Goal: Task Accomplishment & Management: Complete application form

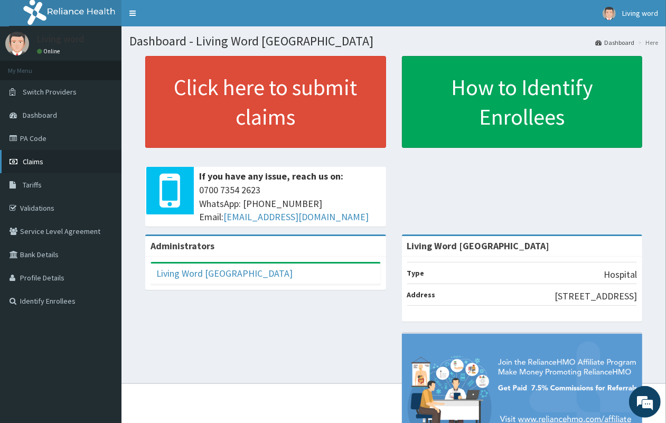
click at [30, 161] on span "Claims" at bounding box center [33, 162] width 21 height 10
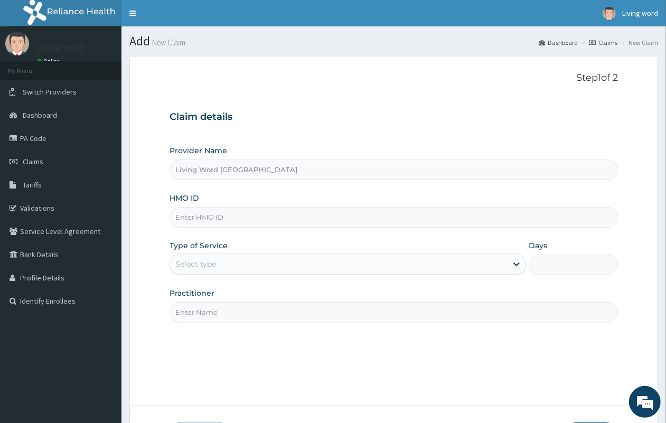
click at [234, 210] on input "HMO ID" at bounding box center [394, 217] width 448 height 21
click at [236, 210] on input "HMO ID" at bounding box center [394, 217] width 448 height 21
type input "FBL/10140/A"
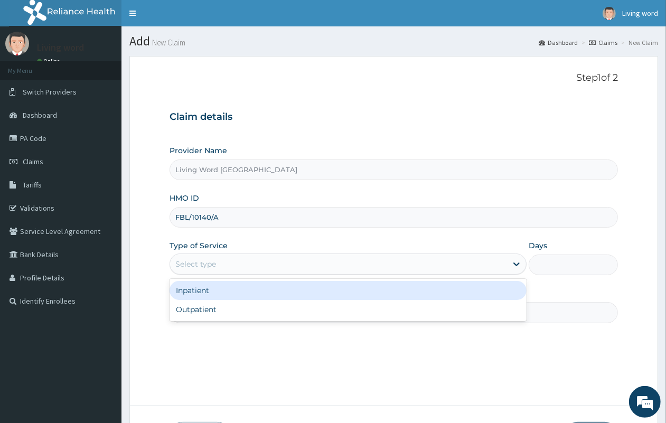
click at [495, 268] on div "Select type" at bounding box center [338, 264] width 337 height 17
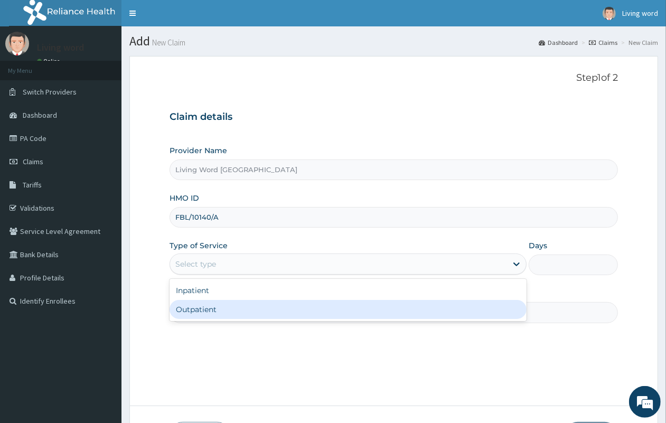
click at [378, 321] on div "Inpatient Outpatient" at bounding box center [348, 300] width 357 height 42
click at [259, 305] on div "Outpatient" at bounding box center [348, 309] width 357 height 19
type input "1"
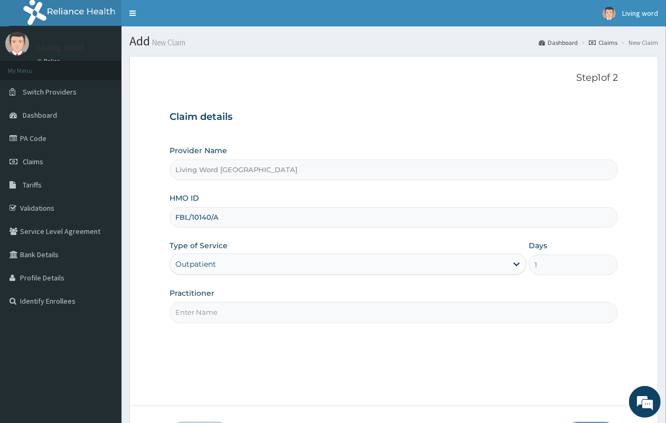
click at [238, 314] on input "Practitioner" at bounding box center [394, 312] width 448 height 21
paste input "Dr Mbuko Uzondu"
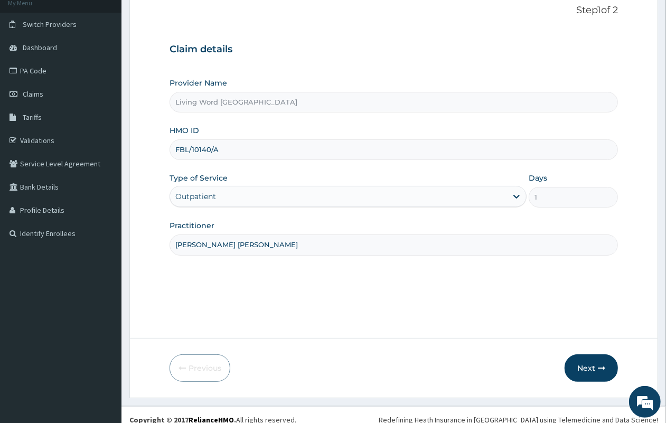
scroll to position [78, 0]
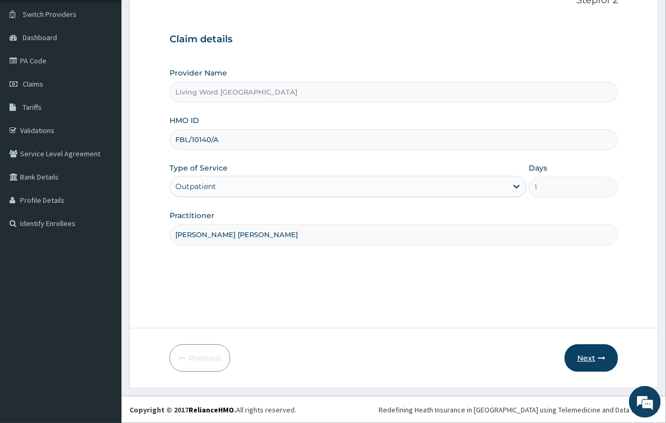
type input "Dr Mbuko Uzondu"
click at [589, 358] on button "Next" at bounding box center [591, 357] width 53 height 27
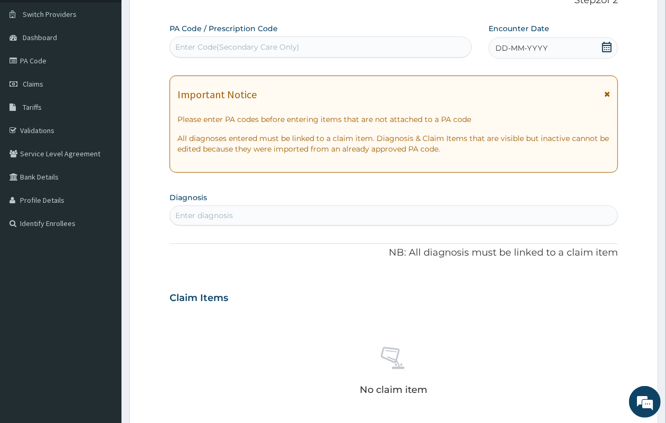
click at [604, 46] on icon at bounding box center [606, 47] width 11 height 11
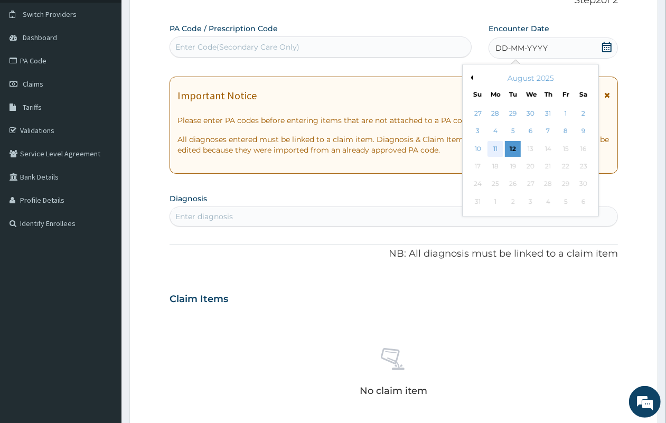
click at [493, 148] on div "11" at bounding box center [495, 149] width 16 height 16
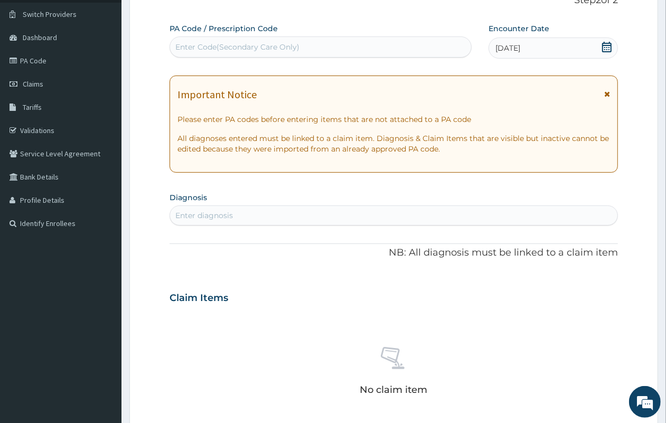
click at [276, 210] on div "Enter diagnosis" at bounding box center [393, 215] width 447 height 17
type input "Malaria"
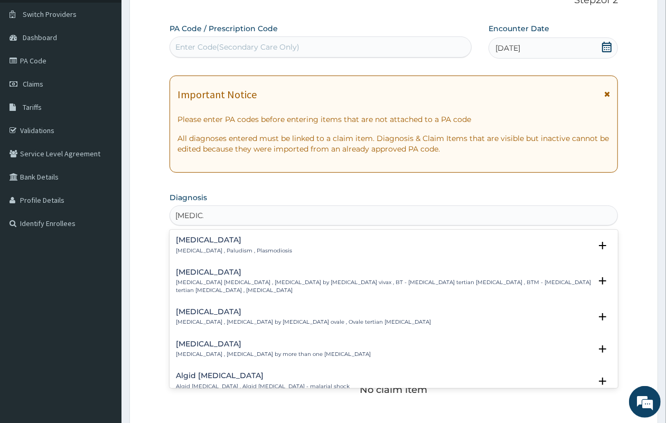
click at [236, 250] on p "Malaria , Paludism , Plasmodiosis" at bounding box center [234, 250] width 116 height 7
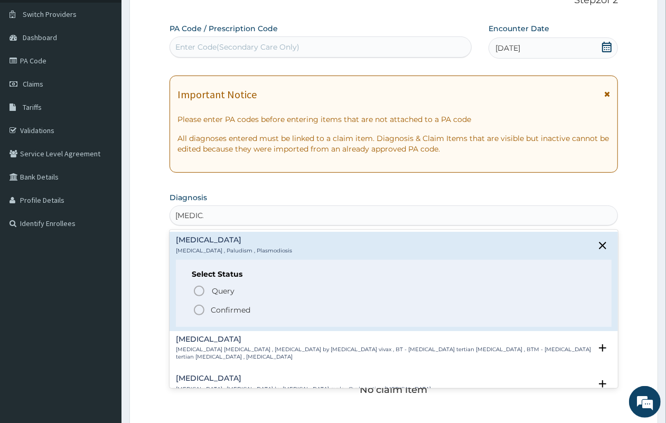
click at [195, 309] on icon "status option filled" at bounding box center [199, 310] width 13 height 13
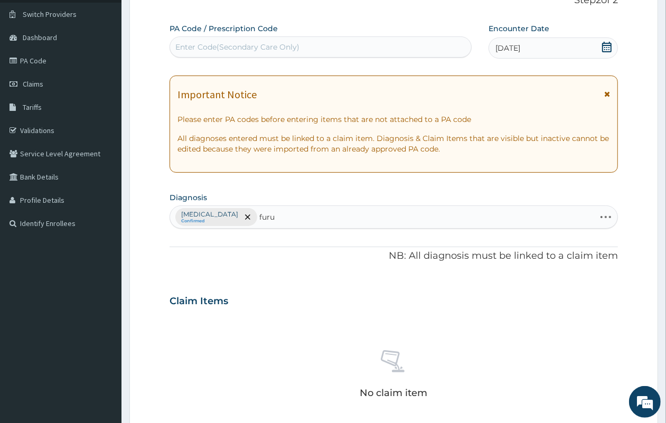
type input "furun"
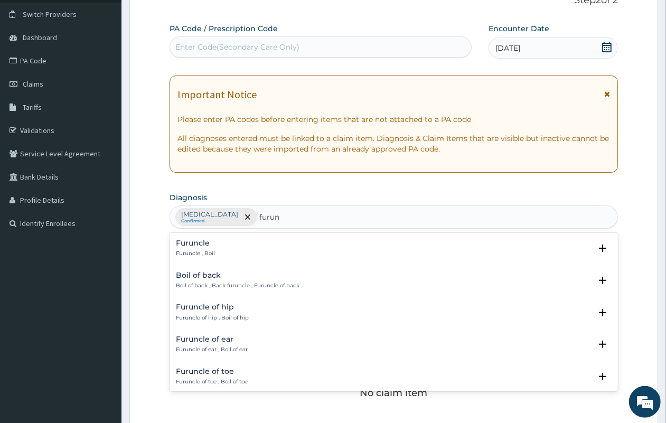
click at [193, 251] on p "Furuncle , Boil" at bounding box center [195, 253] width 39 height 7
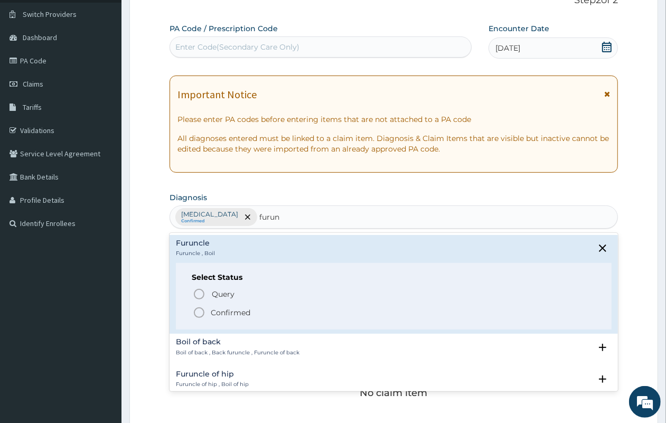
click at [196, 317] on icon "status option filled" at bounding box center [199, 312] width 13 height 13
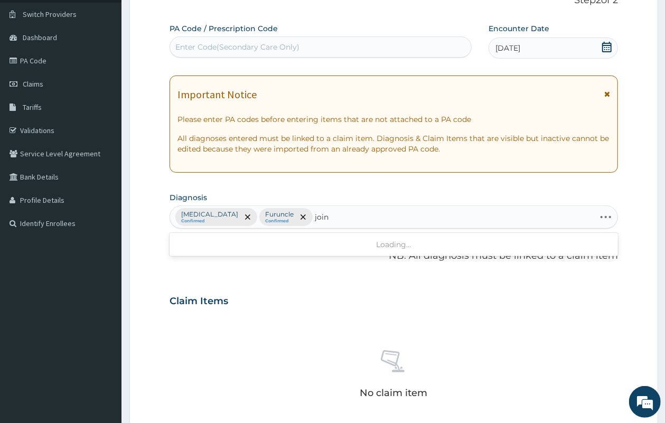
type input "joint"
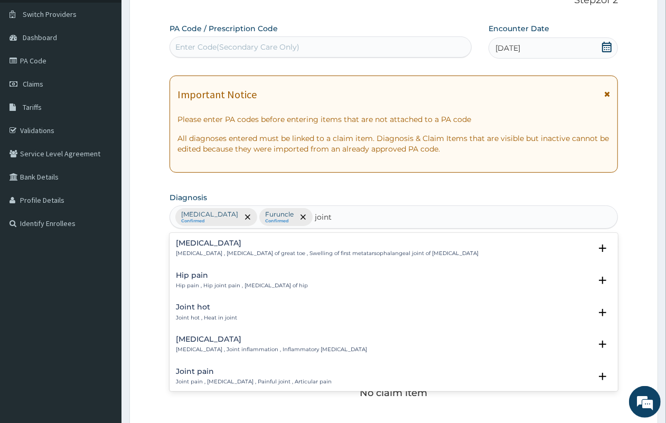
click at [209, 374] on h4 "Joint pain" at bounding box center [254, 372] width 156 height 8
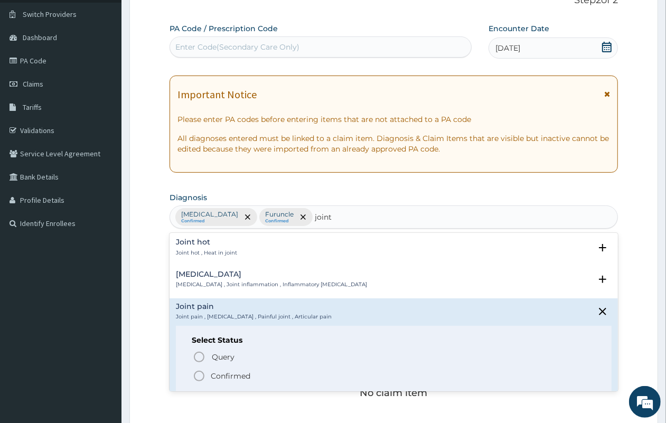
scroll to position [66, 0]
click at [201, 378] on icon "status option filled" at bounding box center [199, 375] width 13 height 13
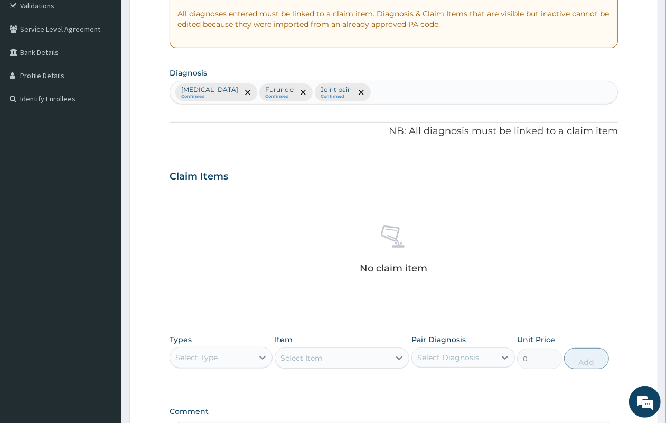
scroll to position [210, 0]
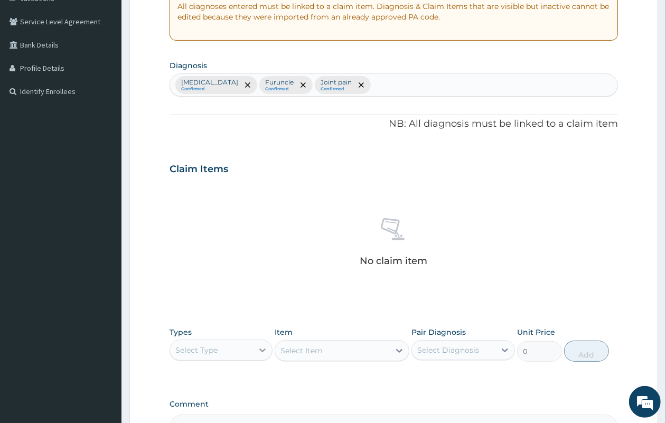
click at [263, 347] on icon at bounding box center [262, 350] width 11 height 11
click at [197, 410] on div "Procedures" at bounding box center [221, 414] width 103 height 19
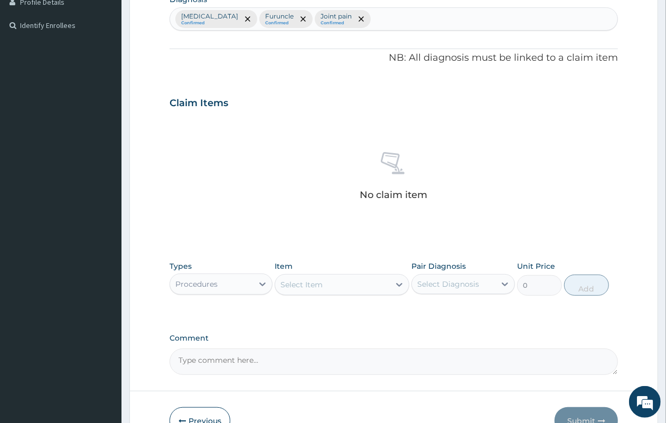
click at [315, 286] on div "Select Item" at bounding box center [301, 284] width 42 height 11
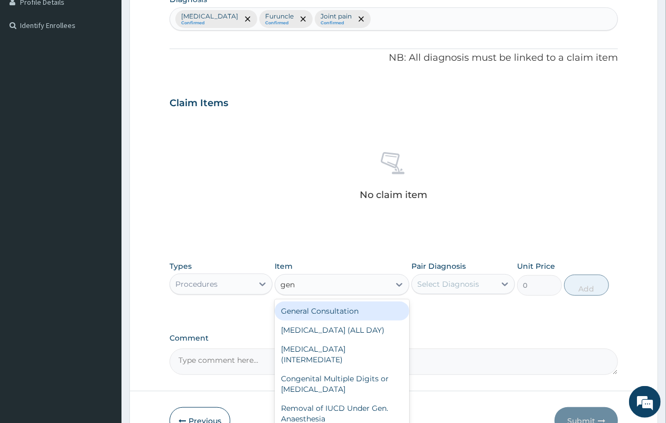
type input "gene"
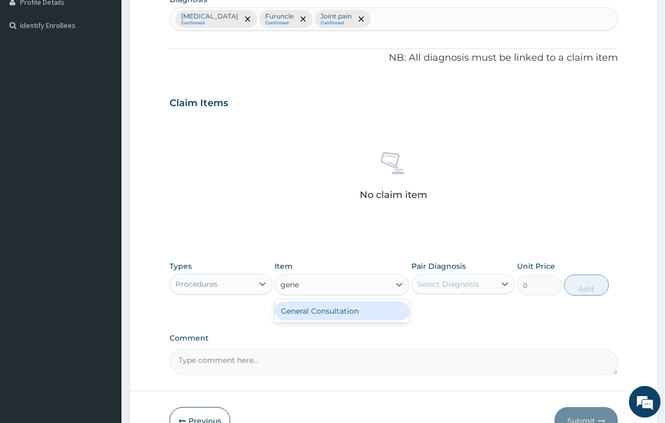
drag, startPoint x: 310, startPoint y: 309, endPoint x: 409, endPoint y: 309, distance: 99.3
click at [313, 309] on div "General Consultation" at bounding box center [342, 311] width 135 height 19
type input "2500"
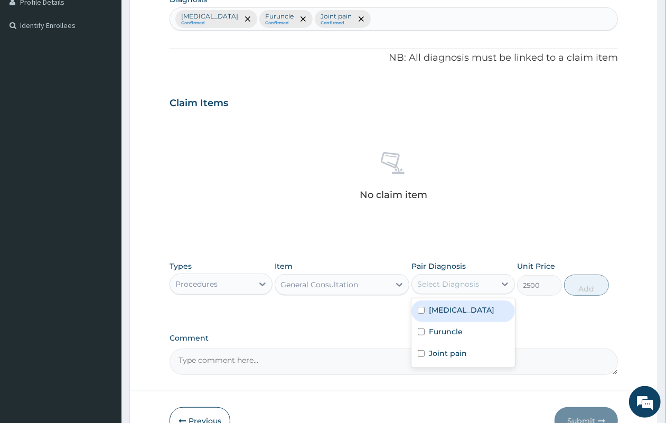
click at [475, 278] on div "Select Diagnosis" at bounding box center [453, 284] width 83 height 17
click at [462, 304] on div "Malaria" at bounding box center [462, 311] width 103 height 22
checkbox input "true"
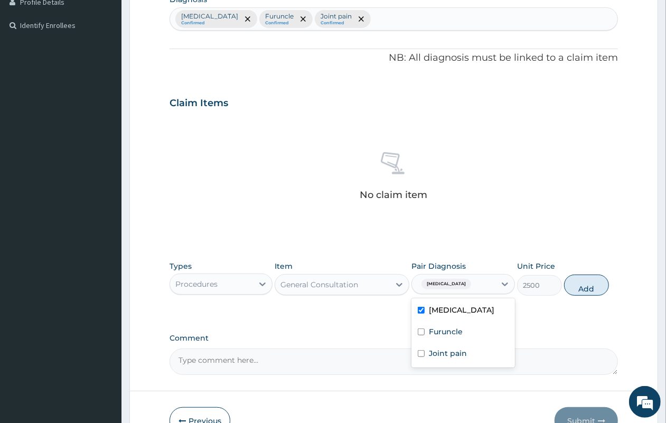
click at [589, 274] on div "Types Procedures Item General Consultation Pair Diagnosis option Malaria, selec…" at bounding box center [394, 278] width 448 height 45
click at [579, 286] on button "Add" at bounding box center [586, 285] width 45 height 21
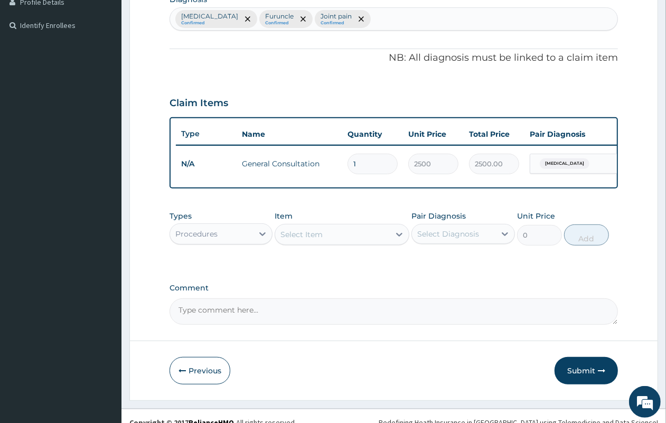
click at [238, 237] on div "Procedures" at bounding box center [211, 233] width 83 height 17
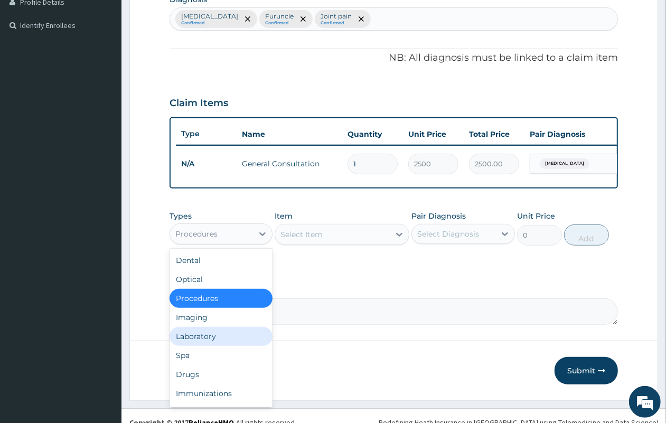
click at [226, 346] on div "Laboratory" at bounding box center [221, 336] width 103 height 19
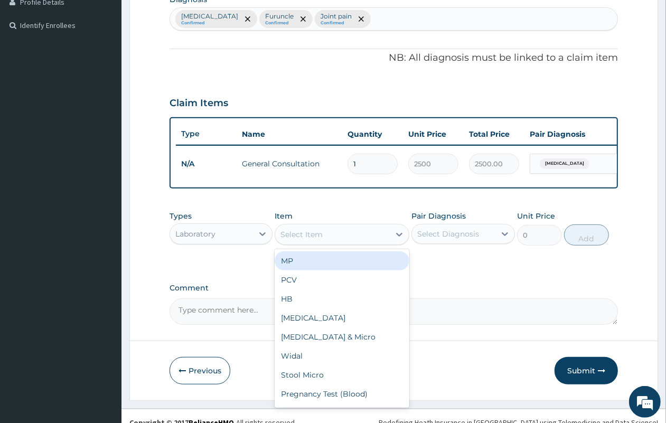
click at [306, 240] on div "Select Item" at bounding box center [301, 234] width 42 height 11
click at [306, 270] on div "MP" at bounding box center [342, 260] width 135 height 19
type input "2500"
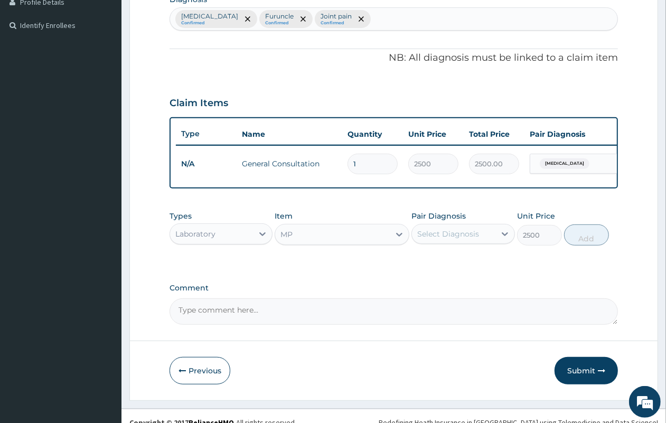
click at [474, 239] on div "Select Diagnosis" at bounding box center [448, 234] width 62 height 11
click at [443, 265] on label "Malaria" at bounding box center [461, 260] width 65 height 11
checkbox input "true"
click at [587, 246] on button "Add" at bounding box center [586, 234] width 45 height 21
type input "0"
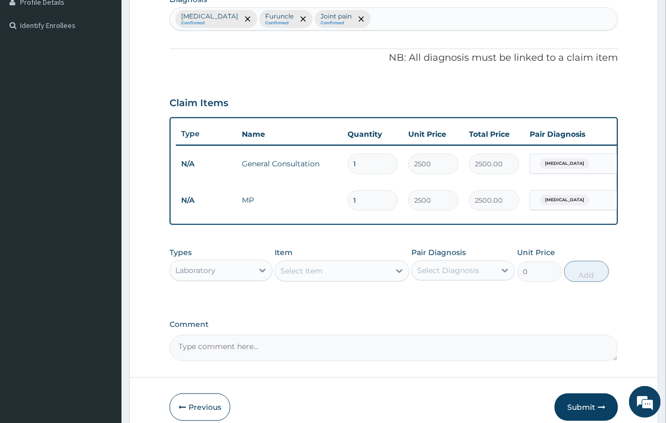
click at [247, 279] on div "Laboratory" at bounding box center [211, 270] width 83 height 17
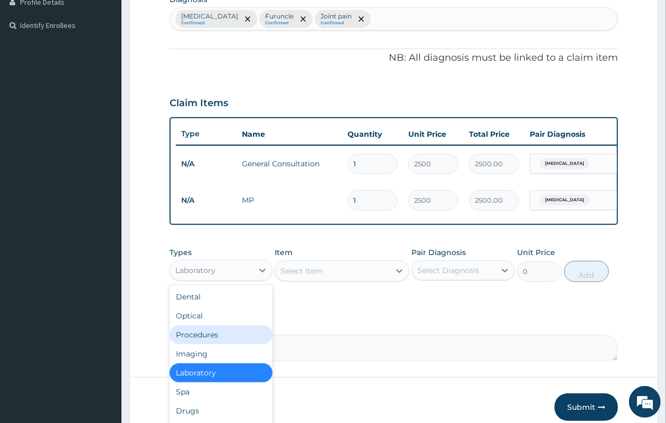
scroll to position [35, 0]
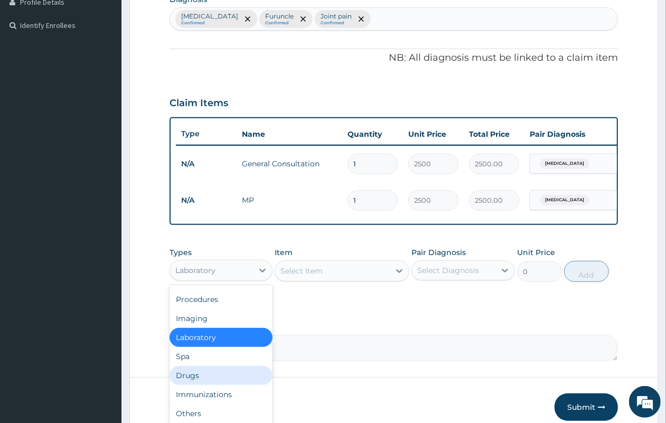
click at [209, 393] on div "Immunizations" at bounding box center [221, 394] width 103 height 19
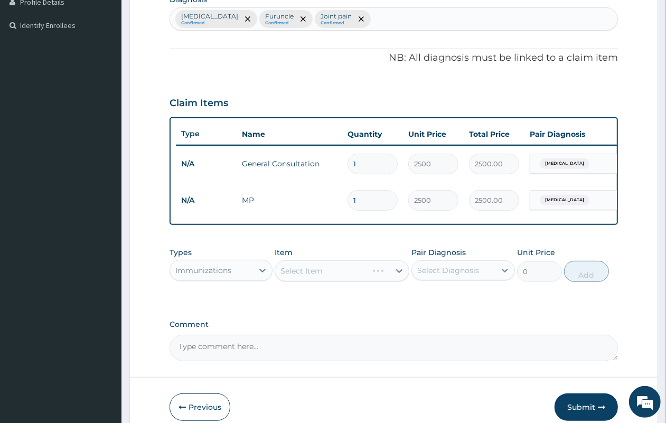
drag, startPoint x: 239, startPoint y: 265, endPoint x: 239, endPoint y: 278, distance: 13.2
click at [239, 266] on div "Types Immunizations" at bounding box center [221, 264] width 103 height 35
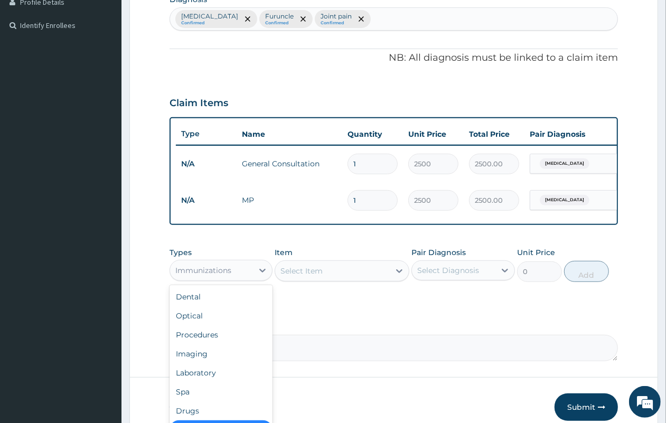
click at [239, 279] on div "Immunizations" at bounding box center [211, 270] width 83 height 17
click at [207, 416] on div "Drugs" at bounding box center [221, 409] width 103 height 19
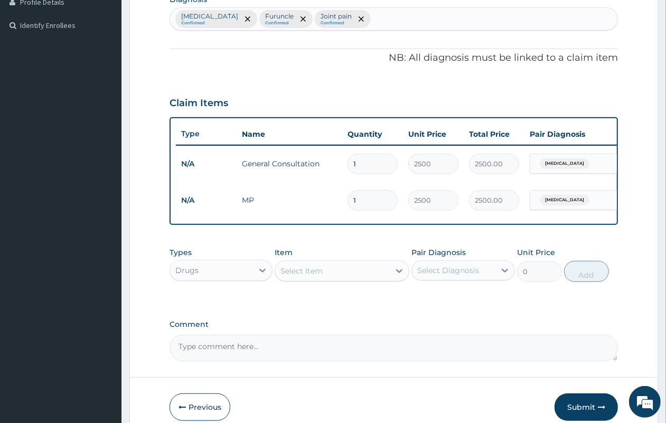
click at [334, 279] on div "Select Item" at bounding box center [332, 270] width 115 height 17
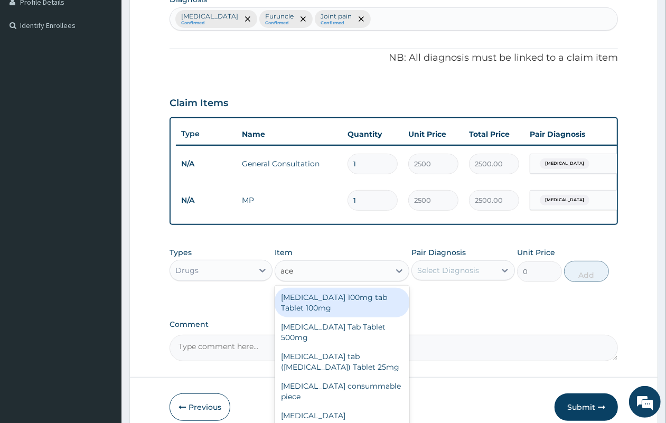
type input "acec"
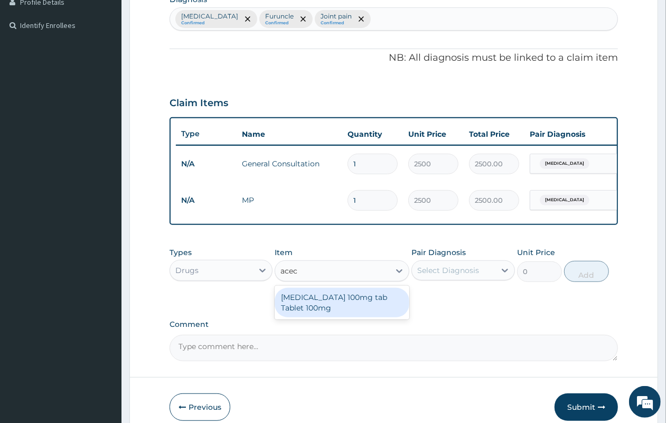
click at [328, 314] on div "Aceclofenac 100mg tab Tablet 100mg" at bounding box center [342, 303] width 135 height 30
type input "150"
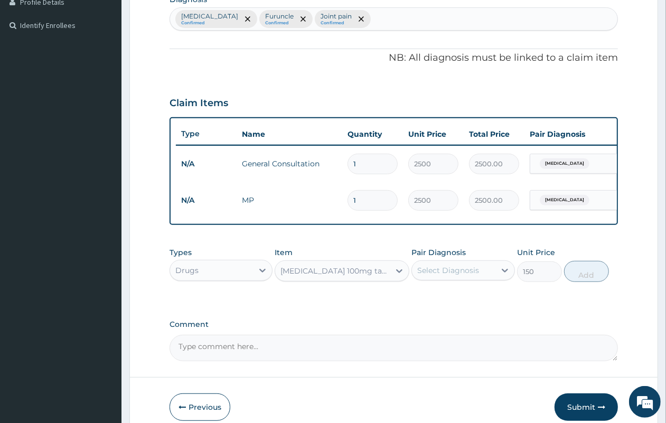
click at [471, 255] on div "Pair Diagnosis Select Diagnosis" at bounding box center [462, 264] width 103 height 35
click at [460, 273] on div "Select Diagnosis" at bounding box center [453, 270] width 83 height 17
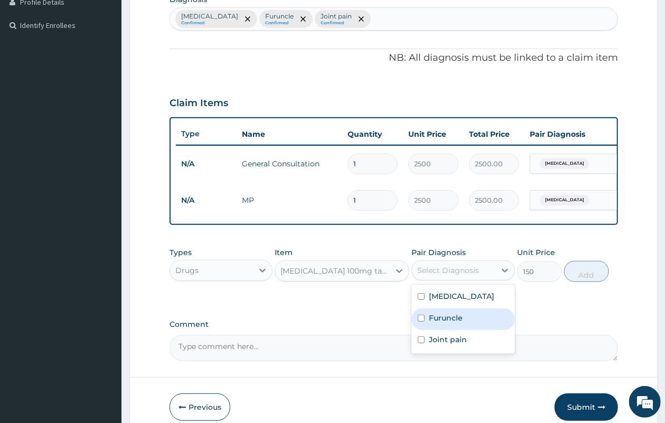
click at [444, 323] on label "Furuncle" at bounding box center [446, 318] width 34 height 11
checkbox input "true"
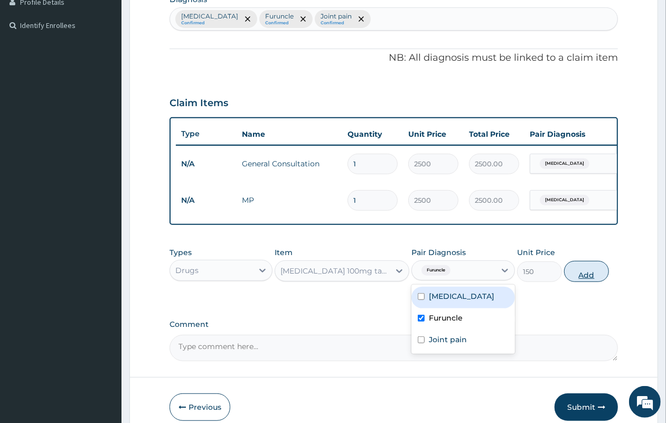
click at [580, 278] on button "Add" at bounding box center [586, 271] width 45 height 21
type input "0"
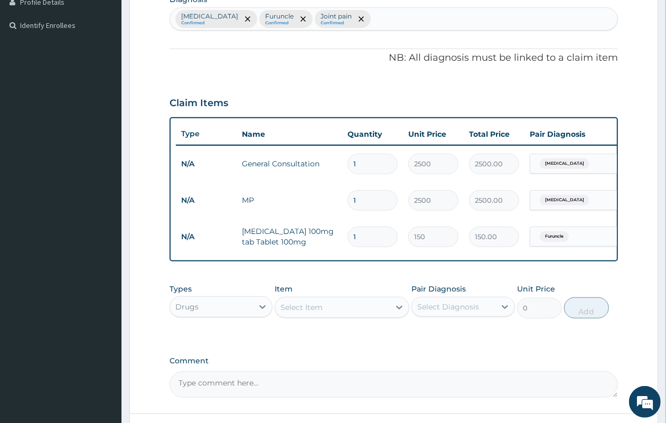
click at [562, 235] on span "Furuncle" at bounding box center [554, 236] width 29 height 11
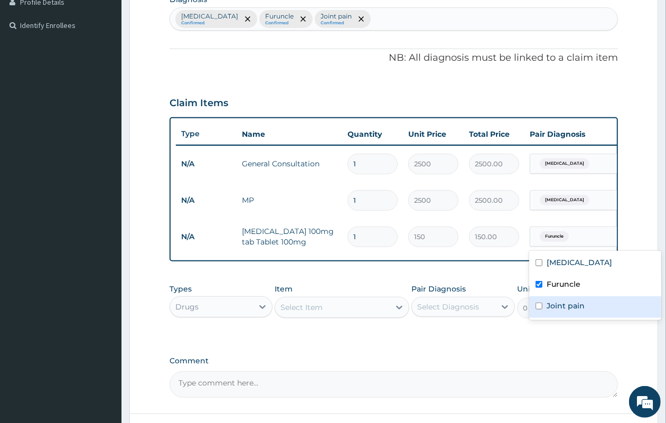
click at [542, 307] on div "Joint pain" at bounding box center [595, 307] width 132 height 22
checkbox input "true"
click at [538, 284] on input "checkbox" at bounding box center [538, 284] width 7 height 7
checkbox input "false"
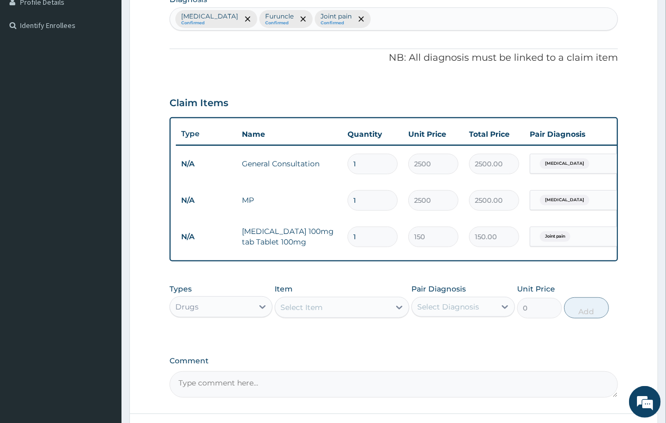
click at [372, 233] on input "1" at bounding box center [372, 237] width 50 height 21
type input "10"
type input "1500.00"
type input "10"
click at [319, 309] on div "Select Item" at bounding box center [332, 307] width 115 height 17
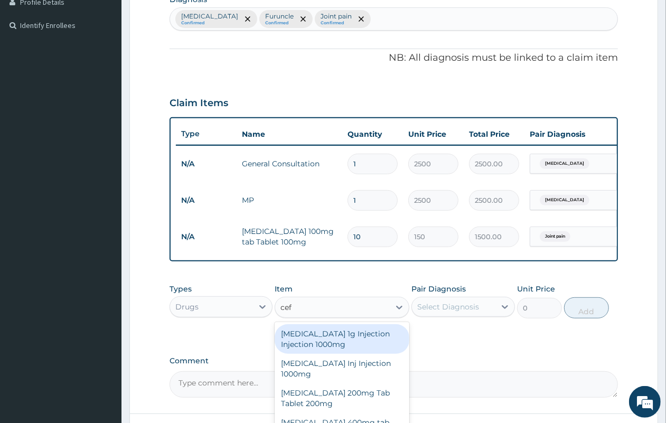
type input "cefi"
click at [324, 341] on div "Cefixime 200mg Tab Tablet 200mg" at bounding box center [342, 339] width 135 height 30
type input "350"
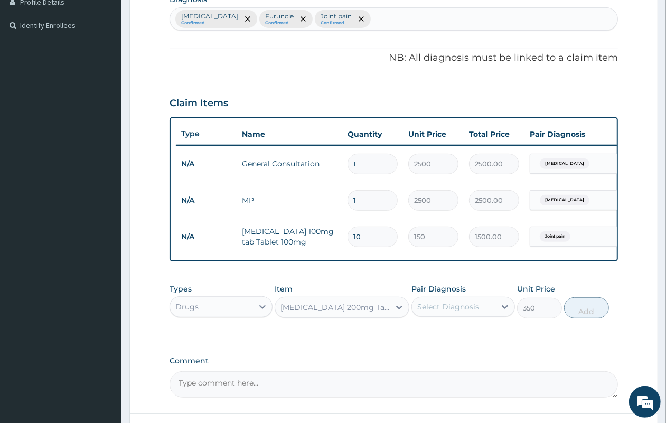
click at [475, 307] on div "Select Diagnosis" at bounding box center [453, 306] width 83 height 17
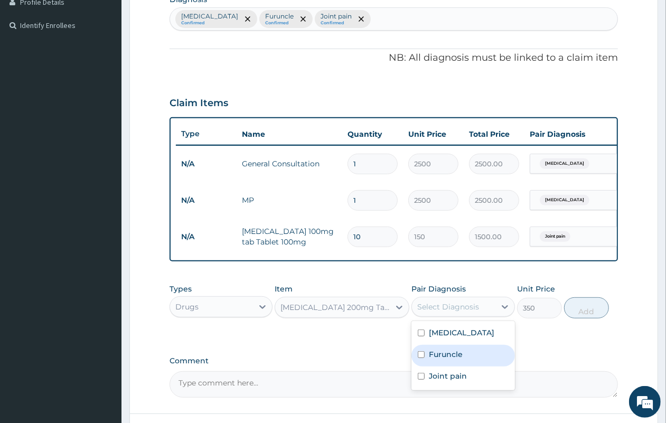
click at [444, 360] on label "Furuncle" at bounding box center [446, 354] width 34 height 11
checkbox input "true"
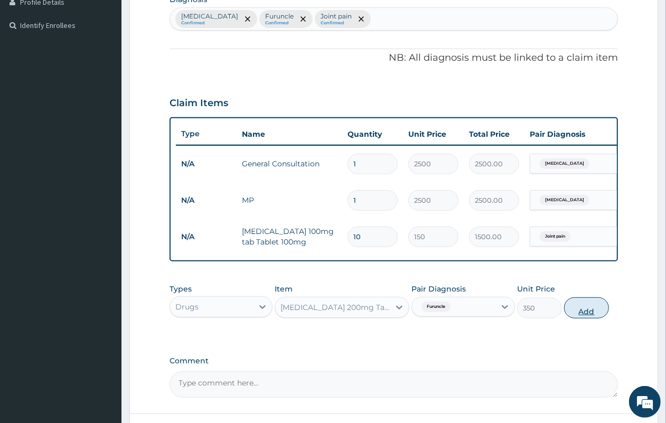
click at [589, 317] on button "Add" at bounding box center [586, 307] width 45 height 21
type input "0"
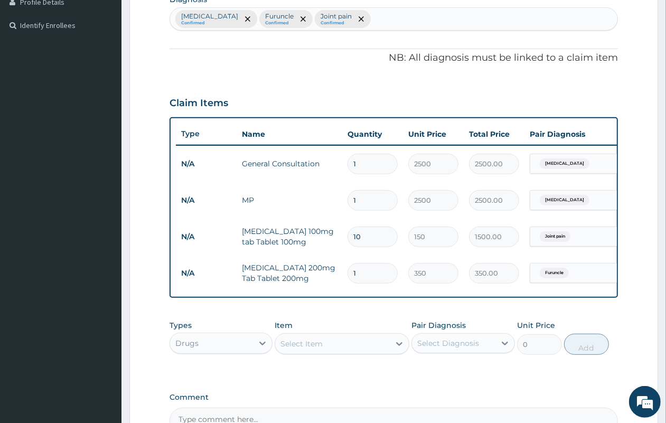
type input "10"
type input "3500.00"
type input "10"
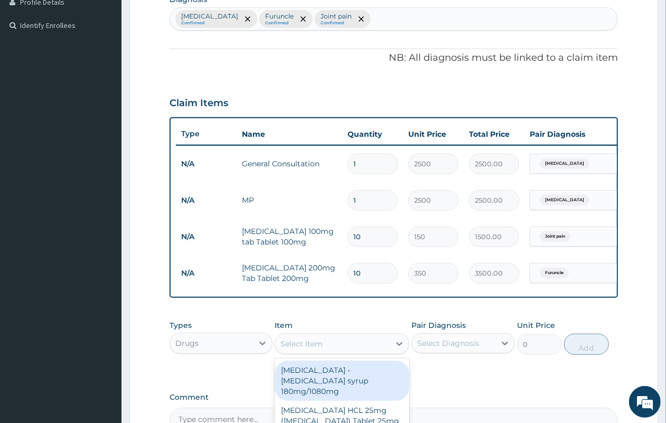
click at [300, 349] on div "Select Item" at bounding box center [301, 343] width 42 height 11
type input "stryk"
click at [345, 390] on div "Dihydroartemisinin - Piperaquine phosphate (STRYK) Tablet 40mg/320mg" at bounding box center [342, 381] width 135 height 40
type input "336"
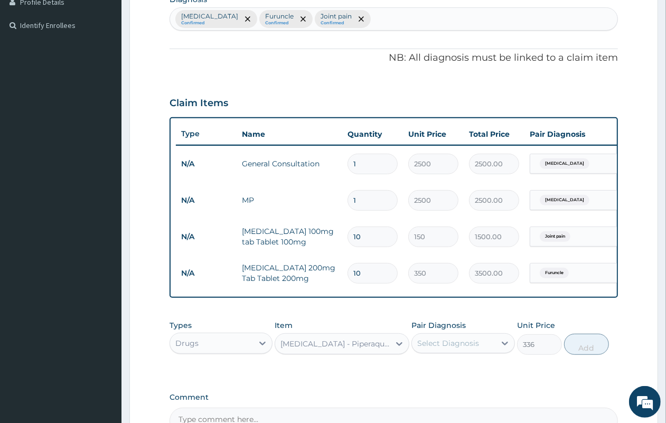
click at [457, 342] on div "Select Diagnosis" at bounding box center [462, 343] width 103 height 20
click at [438, 374] on label "Malaria" at bounding box center [461, 369] width 65 height 11
checkbox input "true"
click at [587, 353] on button "Add" at bounding box center [586, 344] width 45 height 21
type input "0"
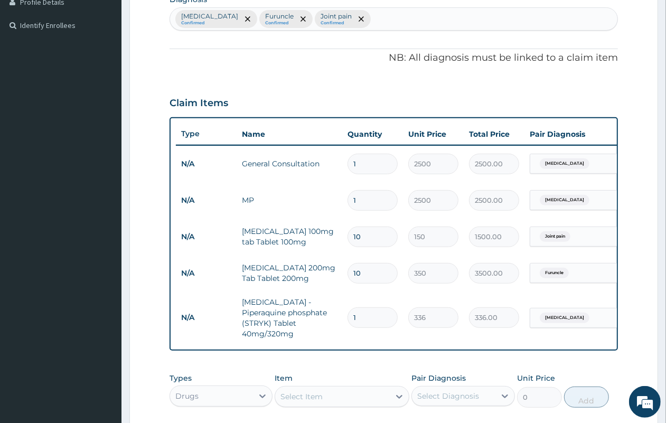
type input "0.00"
type input "9"
type input "3024.00"
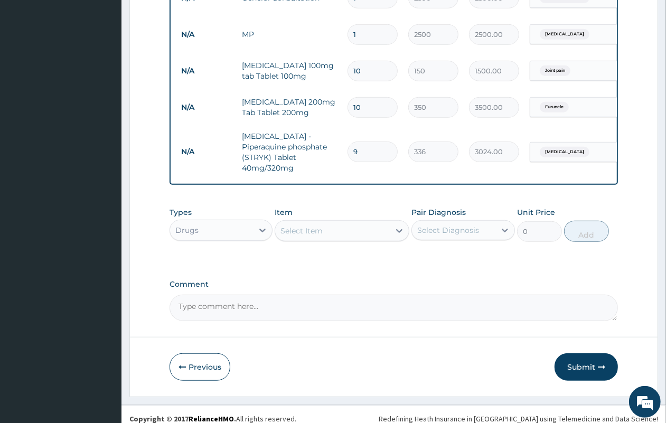
scroll to position [460, 0]
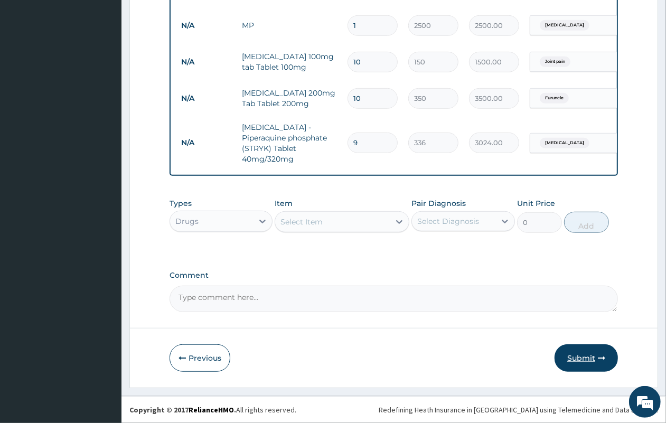
type input "9"
click at [598, 355] on icon "button" at bounding box center [601, 357] width 7 height 7
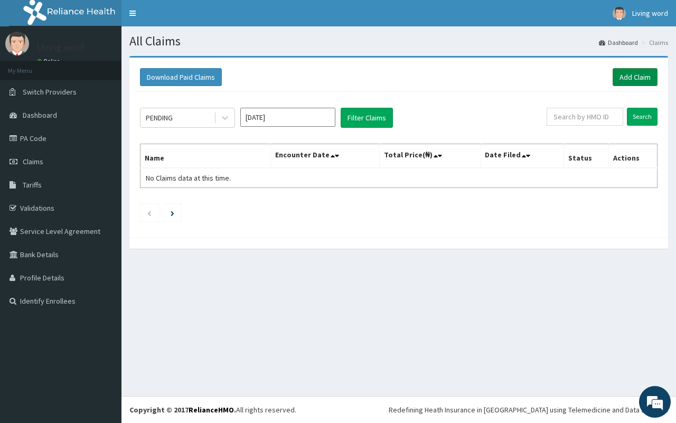
click at [637, 74] on link "Add Claim" at bounding box center [635, 77] width 45 height 18
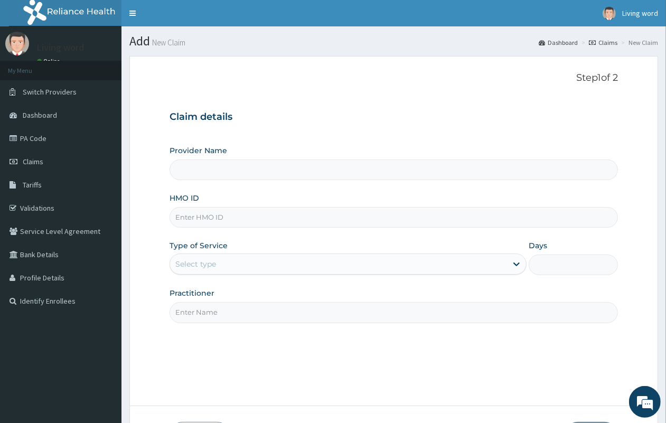
type input "Living Word [GEOGRAPHIC_DATA]"
click at [212, 217] on input "HMO ID" at bounding box center [394, 217] width 448 height 21
type input "FBL/10140/A"
click at [474, 256] on div "Select type" at bounding box center [338, 264] width 337 height 17
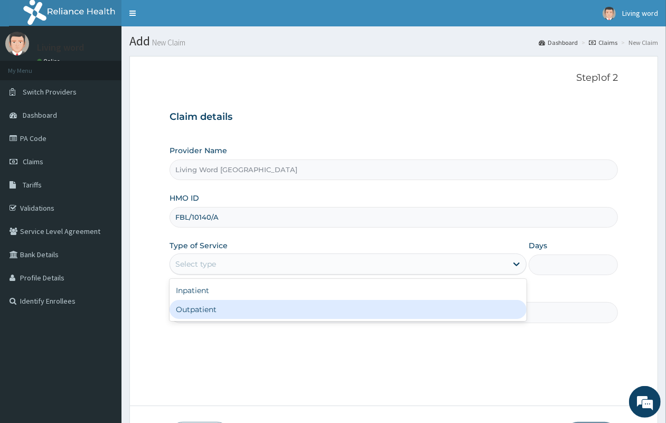
drag, startPoint x: 370, startPoint y: 317, endPoint x: 379, endPoint y: 313, distance: 9.4
click at [372, 316] on div "Outpatient" at bounding box center [348, 309] width 357 height 19
type input "1"
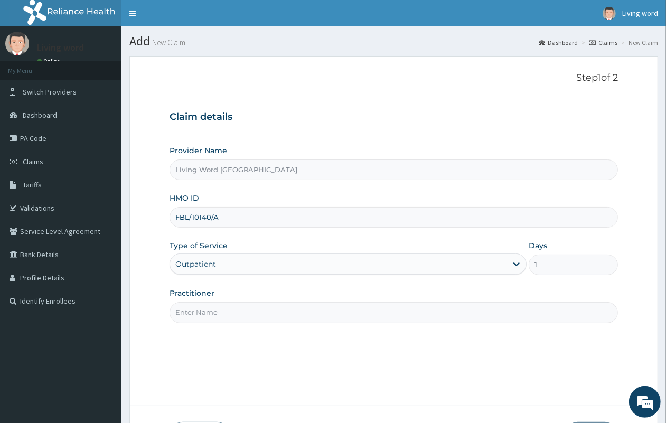
click at [534, 344] on div "Step 1 of 2 Claim details Provider Name Living Word Mission Hospital HMO ID FBL…" at bounding box center [394, 230] width 448 height 317
click at [286, 318] on input "Practitioner" at bounding box center [394, 312] width 448 height 21
paste input "Dr Mbuko Uzondu"
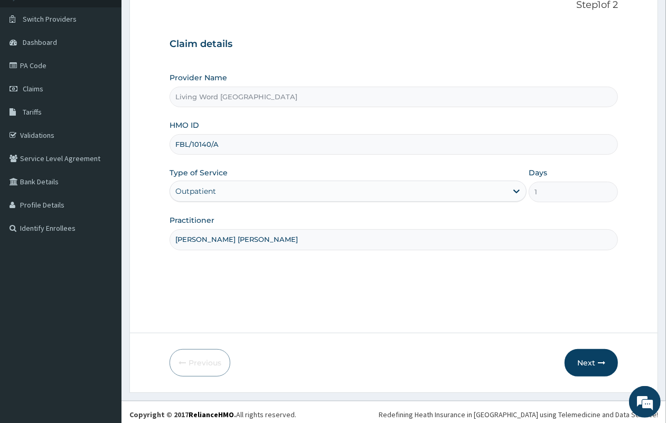
scroll to position [78, 0]
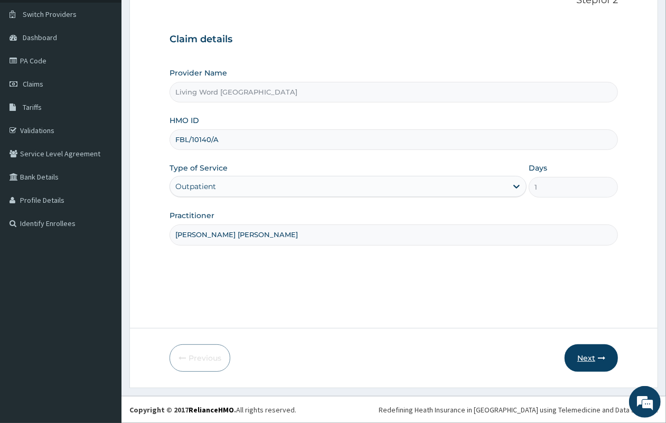
type input "Dr Mbuko Uzondu"
click at [584, 357] on button "Next" at bounding box center [591, 357] width 53 height 27
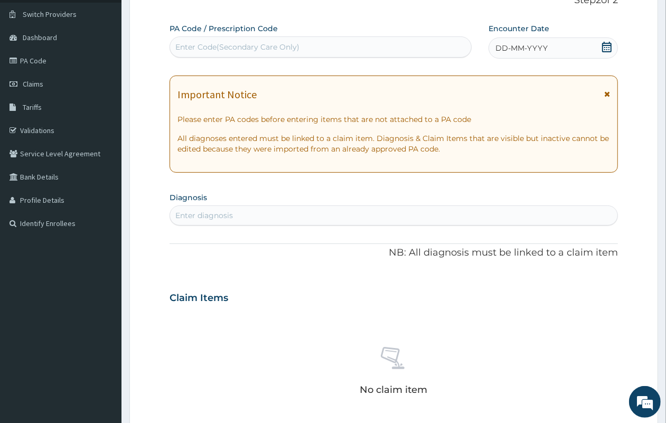
click at [606, 46] on icon at bounding box center [606, 47] width 11 height 11
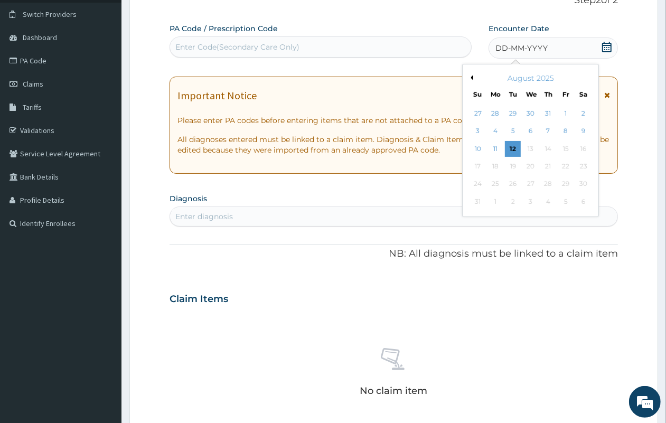
click at [560, 130] on div "8" at bounding box center [566, 132] width 16 height 16
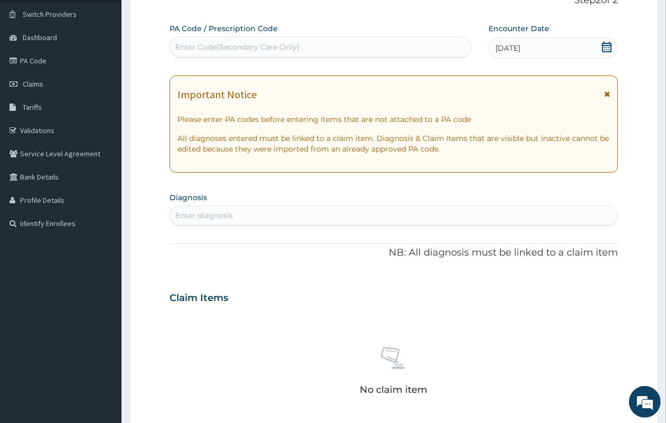
click at [249, 215] on div "Enter diagnosis" at bounding box center [393, 215] width 447 height 17
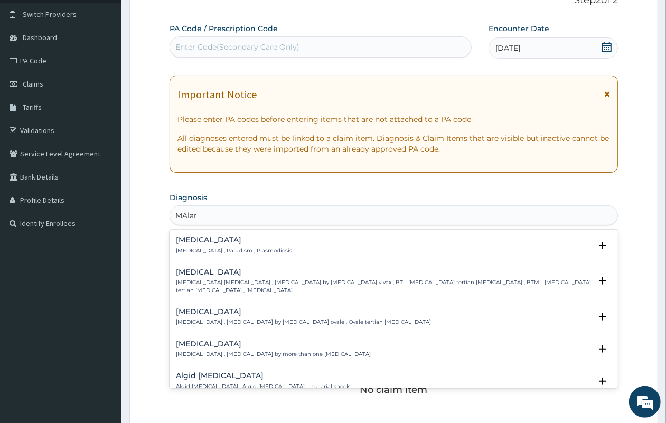
type input "MAlari"
click at [250, 252] on p "Malaria , Paludism , Plasmodiosis" at bounding box center [234, 250] width 116 height 7
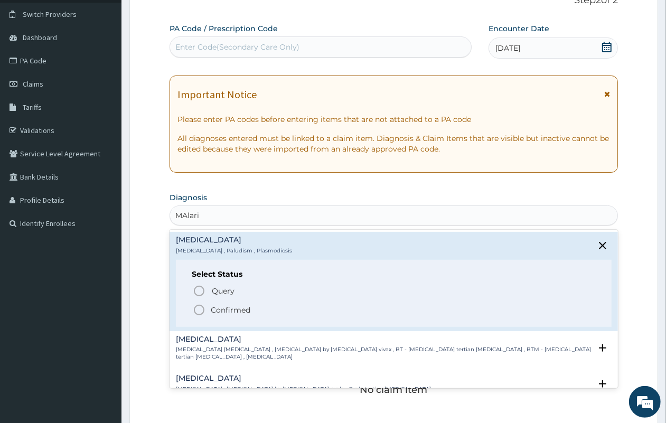
click at [196, 307] on icon "status option filled" at bounding box center [199, 310] width 13 height 13
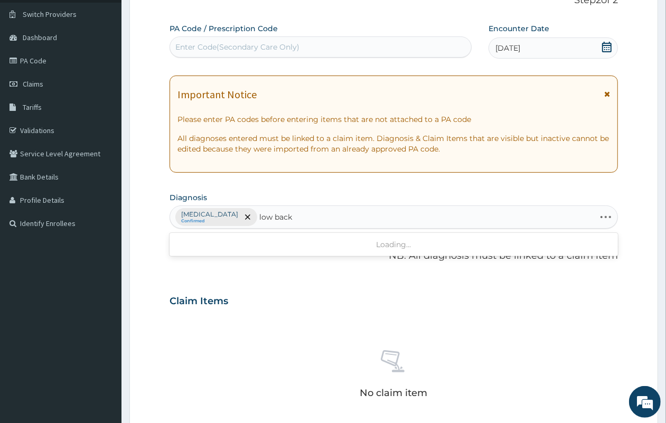
type input "low back"
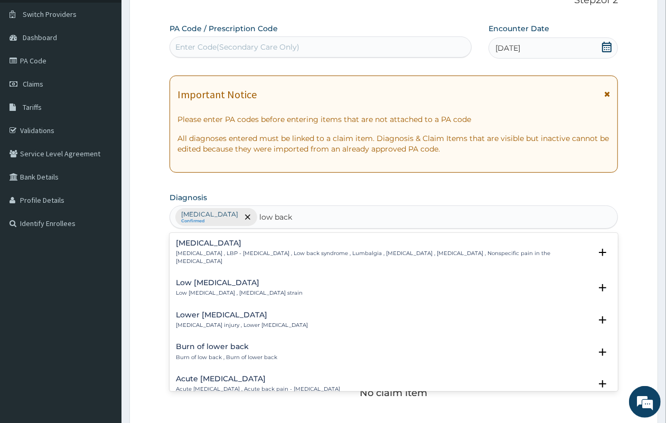
click at [242, 249] on div "Low back pain Low back pain , LBP - Low back pain , Low back syndrome , Lumbalg…" at bounding box center [383, 252] width 415 height 26
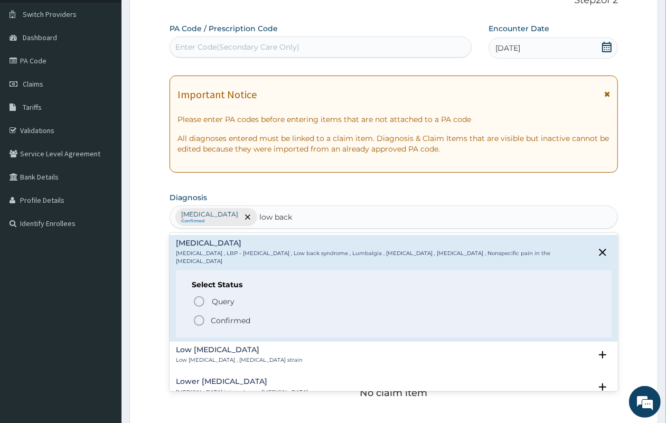
click at [199, 314] on icon "status option filled" at bounding box center [199, 320] width 13 height 13
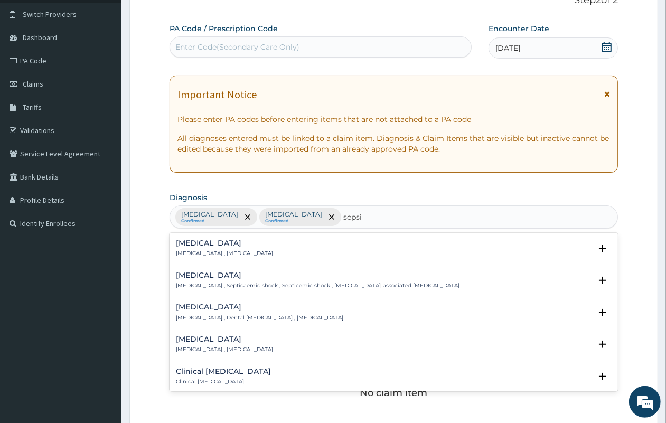
type input "sepsi"
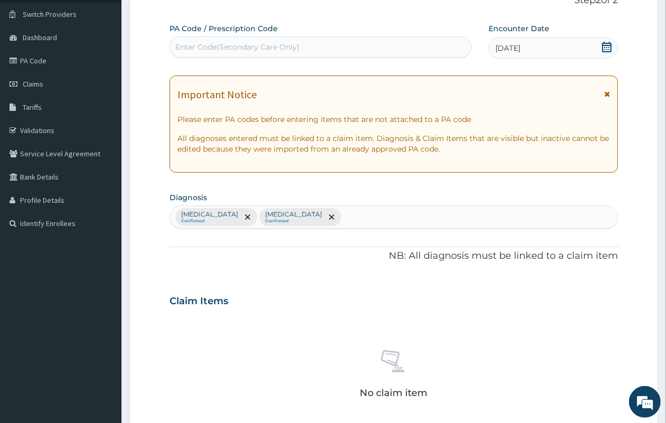
drag, startPoint x: 204, startPoint y: 232, endPoint x: 204, endPoint y: 238, distance: 5.8
click at [204, 233] on div "PA Code / Prescription Code Enter Code(Secondary Care Only) Encounter Date 08-0…" at bounding box center [394, 298] width 448 height 550
click at [327, 207] on div "Malaria Confirmed Low back pain Confirmed" at bounding box center [393, 217] width 447 height 22
type input "seps"
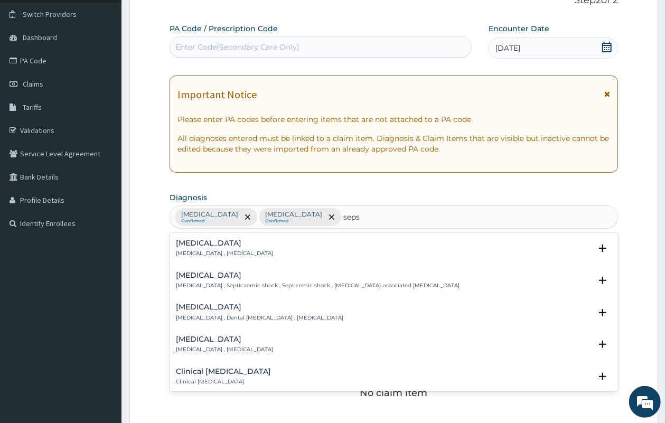
click at [214, 254] on p "Systemic infection , Sepsis" at bounding box center [224, 253] width 97 height 7
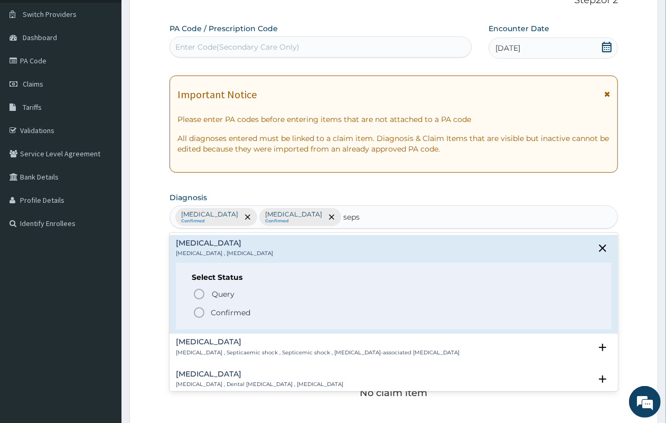
click at [198, 316] on icon "status option filled" at bounding box center [199, 312] width 13 height 13
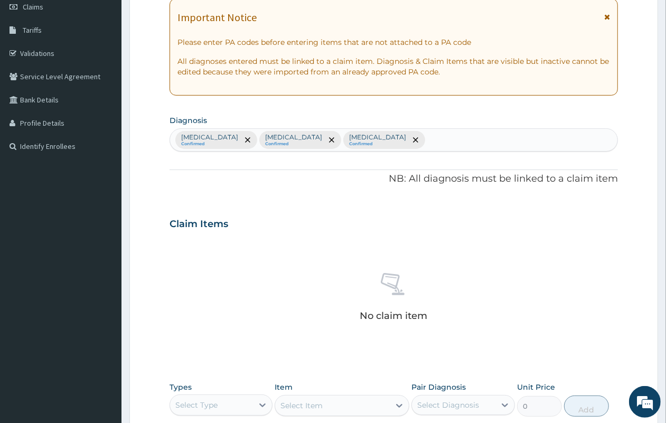
scroll to position [276, 0]
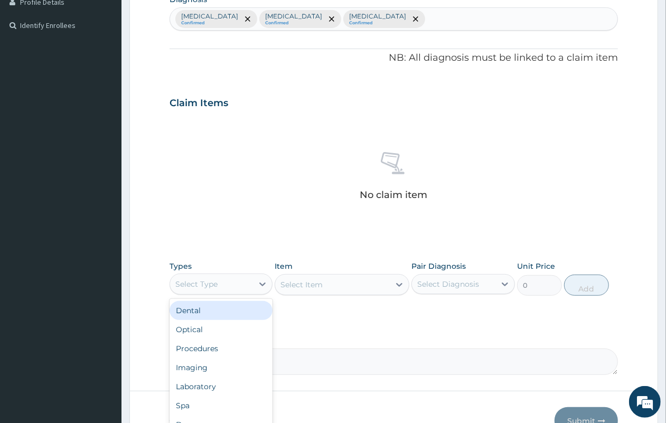
click at [224, 286] on div "Select Type" at bounding box center [211, 284] width 83 height 17
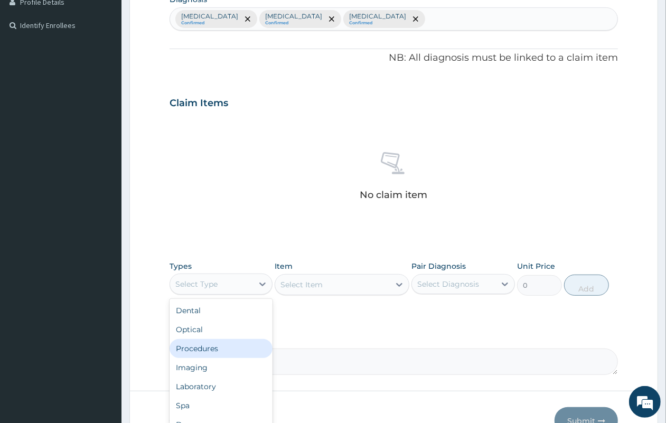
click at [214, 355] on div "Procedures" at bounding box center [221, 348] width 103 height 19
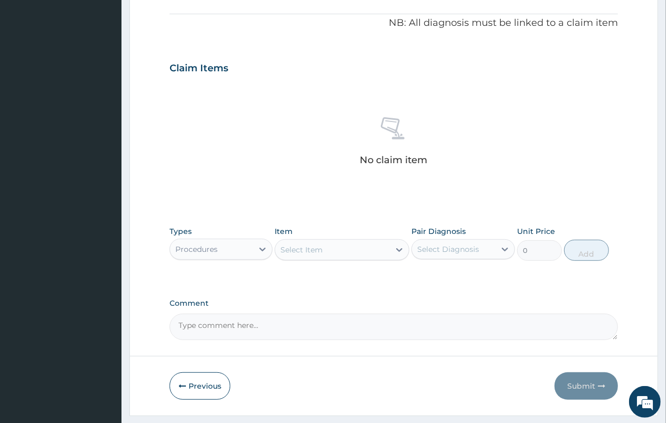
scroll to position [339, 0]
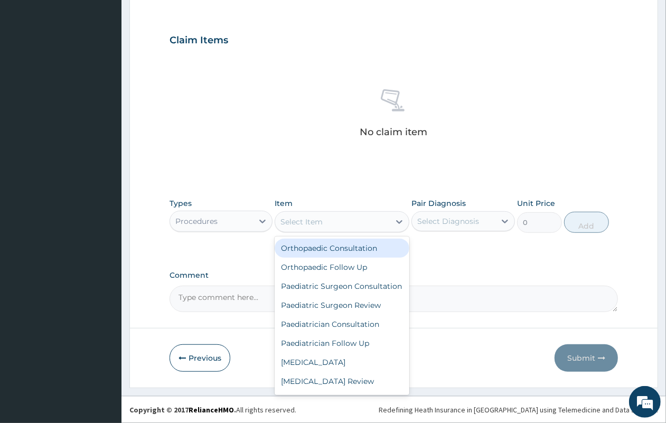
click at [338, 224] on div "Select Item" at bounding box center [332, 221] width 115 height 17
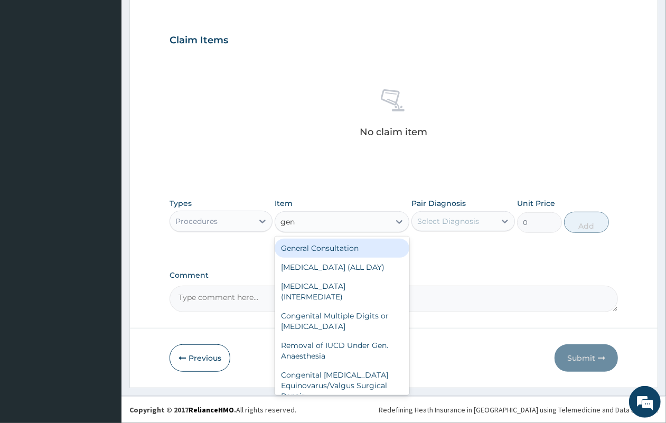
type input "gene"
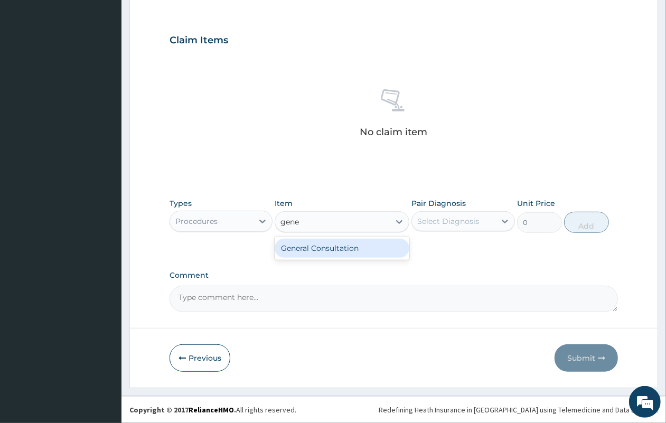
click at [325, 241] on div "General Consultation" at bounding box center [342, 248] width 135 height 19
type input "2500"
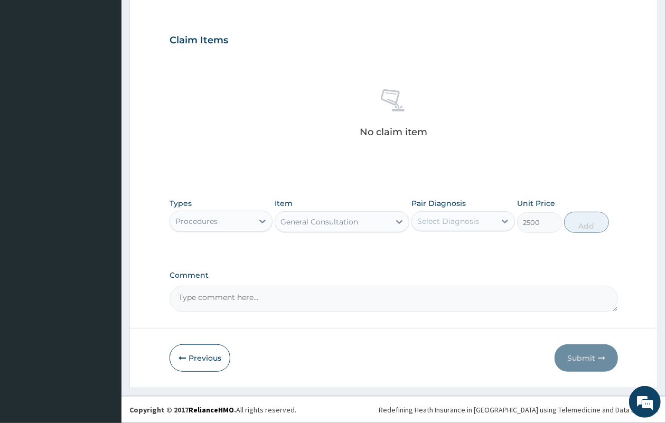
click at [466, 220] on div "Select Diagnosis" at bounding box center [448, 221] width 62 height 11
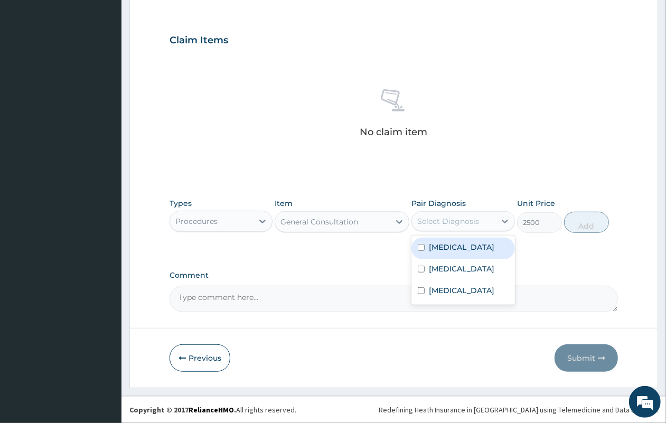
click at [447, 246] on label "Malaria" at bounding box center [461, 247] width 65 height 11
checkbox input "true"
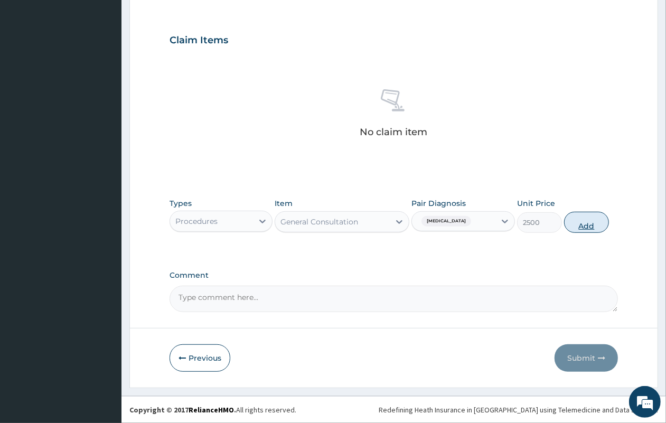
click at [575, 219] on button "Add" at bounding box center [586, 222] width 45 height 21
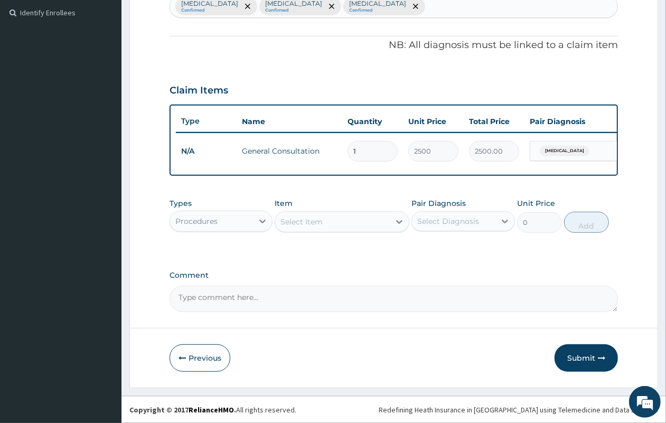
scroll to position [297, 0]
click at [223, 225] on div "Procedures" at bounding box center [211, 221] width 83 height 17
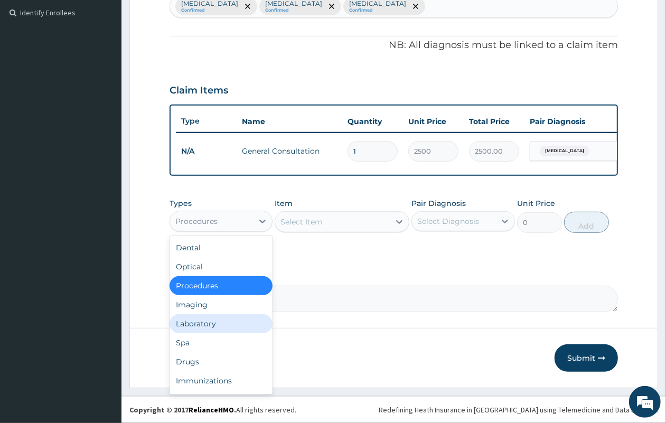
click at [193, 328] on div "Laboratory" at bounding box center [221, 323] width 103 height 19
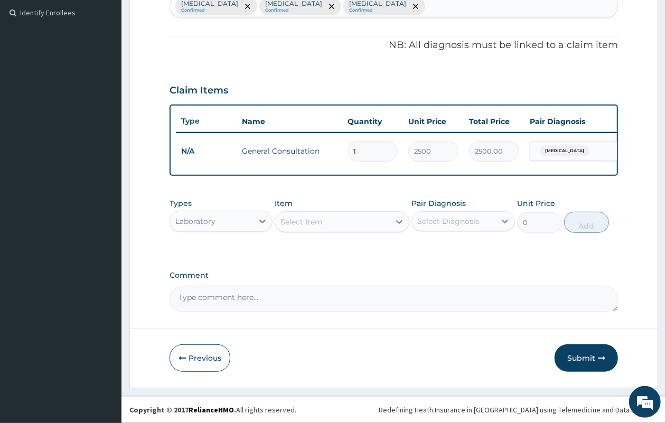
click at [344, 225] on div "Select Item" at bounding box center [332, 221] width 115 height 17
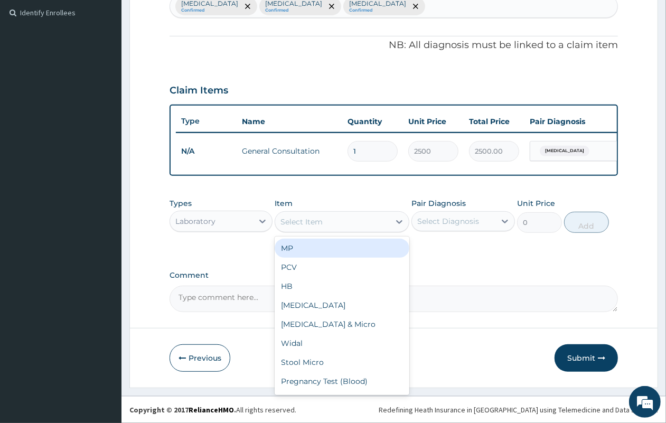
click at [332, 247] on div "MP" at bounding box center [342, 248] width 135 height 19
type input "2500"
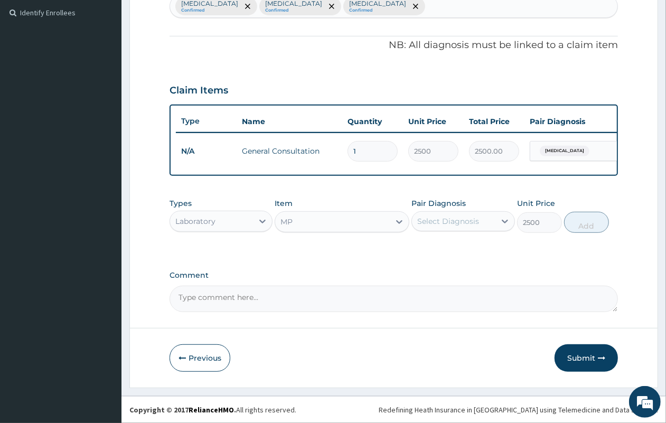
click at [479, 230] on div "Select Diagnosis" at bounding box center [462, 221] width 103 height 20
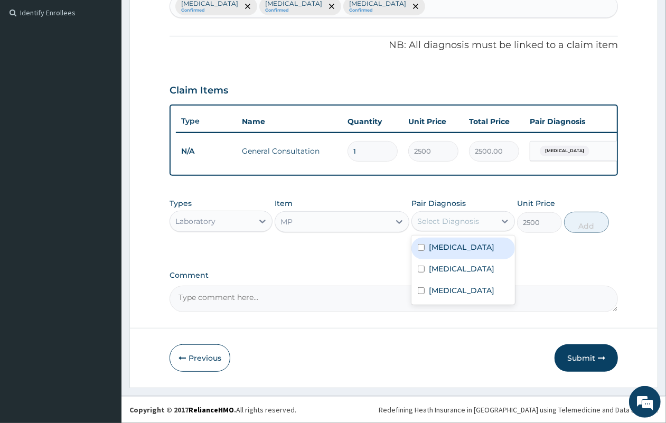
click at [459, 252] on div "Malaria" at bounding box center [462, 249] width 103 height 22
checkbox input "true"
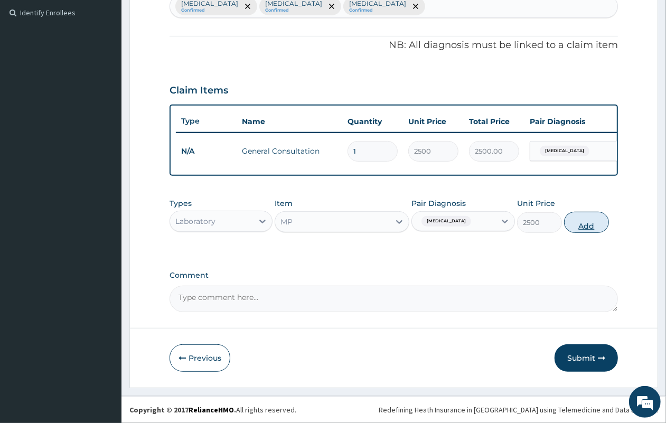
click at [581, 213] on button "Add" at bounding box center [586, 222] width 45 height 21
type input "0"
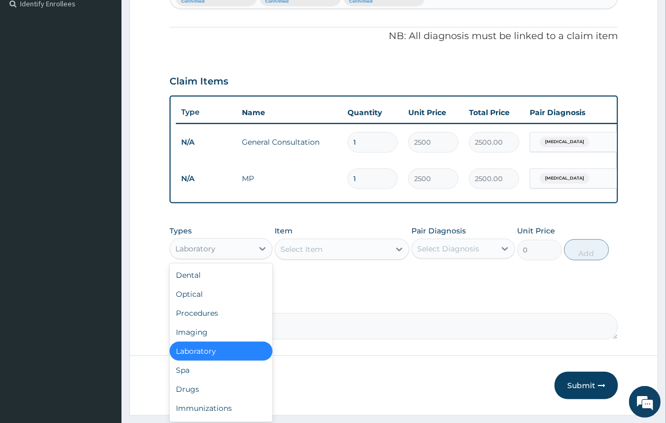
click at [249, 257] on div "Laboratory" at bounding box center [211, 248] width 83 height 17
click at [206, 394] on div "Drugs" at bounding box center [221, 389] width 103 height 19
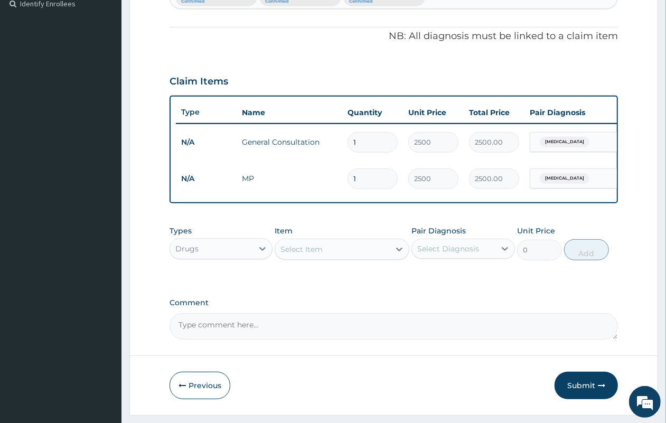
click at [349, 257] on div "Select Item" at bounding box center [332, 249] width 115 height 17
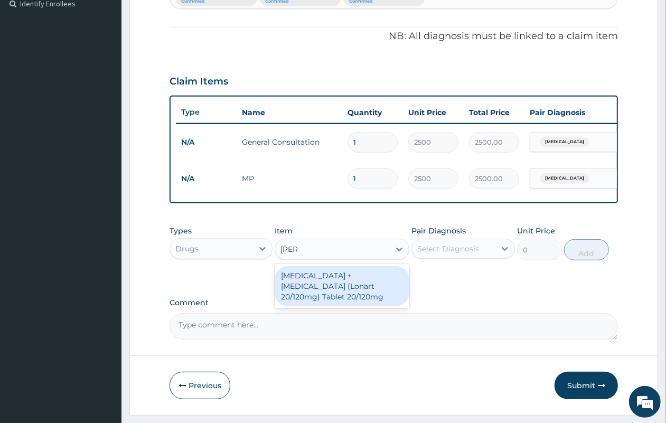
type input "lonar"
click at [334, 303] on div "Artemether + Lumefantrine (Lonart 20/120mg) Tablet 20/120mg" at bounding box center [342, 286] width 135 height 40
type input "144"
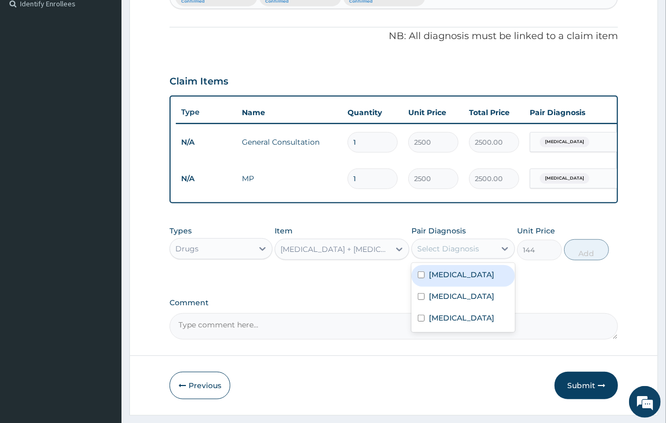
click at [452, 254] on div "Select Diagnosis" at bounding box center [448, 248] width 62 height 11
click at [441, 280] on label "Malaria" at bounding box center [461, 274] width 65 height 11
checkbox input "true"
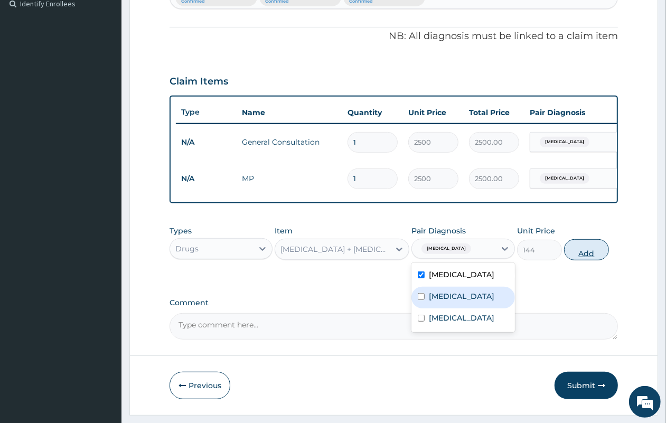
click at [579, 259] on button "Add" at bounding box center [586, 249] width 45 height 21
type input "0"
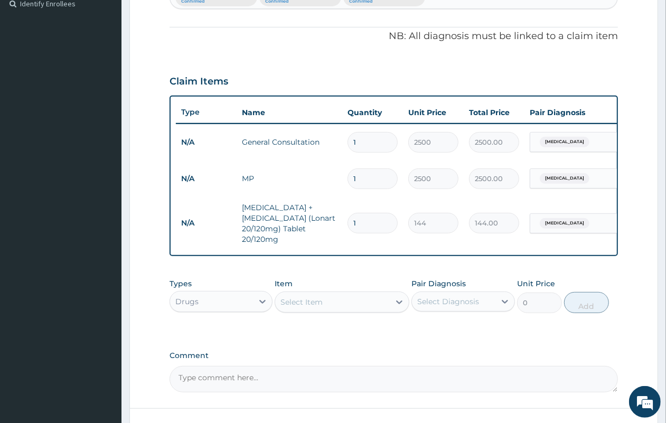
type input "0.00"
type input "2"
type input "288.00"
type input "24"
type input "3456.00"
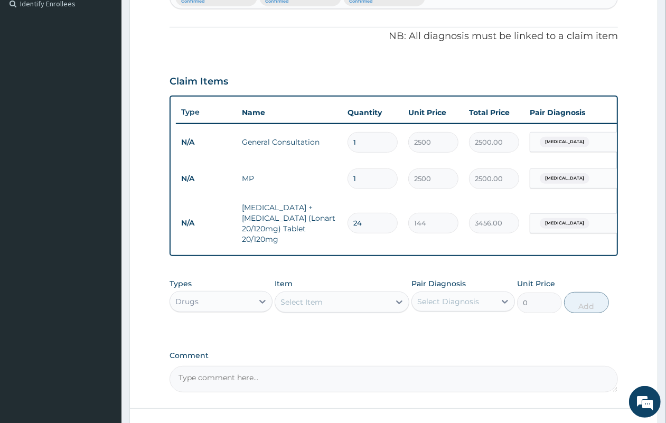
type input "24"
click at [316, 311] on div "Select Item" at bounding box center [332, 302] width 115 height 17
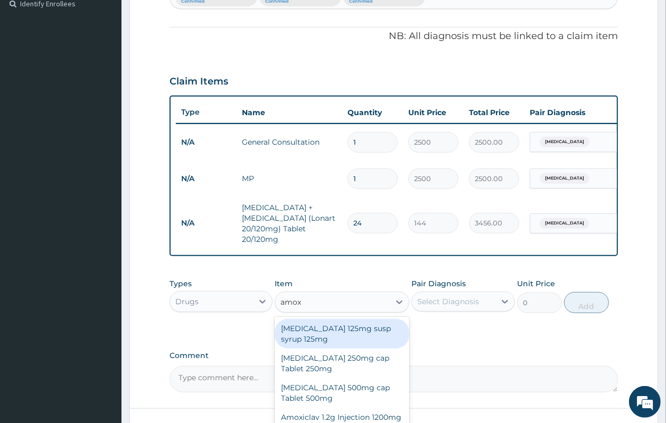
type input "amoxi"
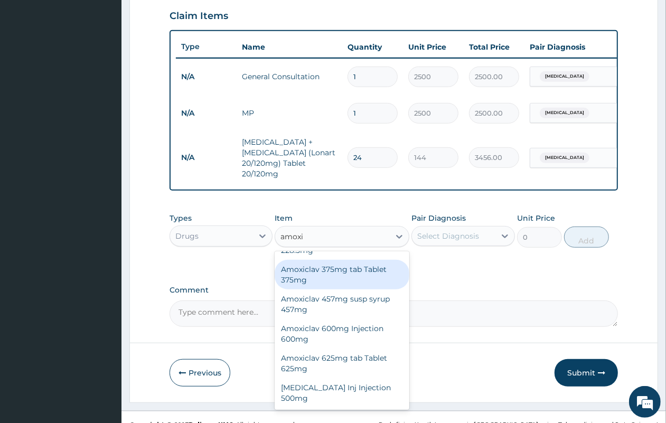
scroll to position [363, 0]
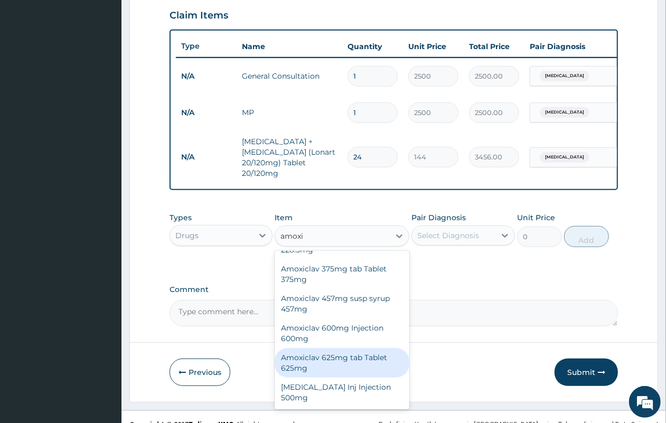
click at [331, 378] on div "Amoxiclav 625mg tab Tablet 625mg" at bounding box center [342, 363] width 135 height 30
type input "432"
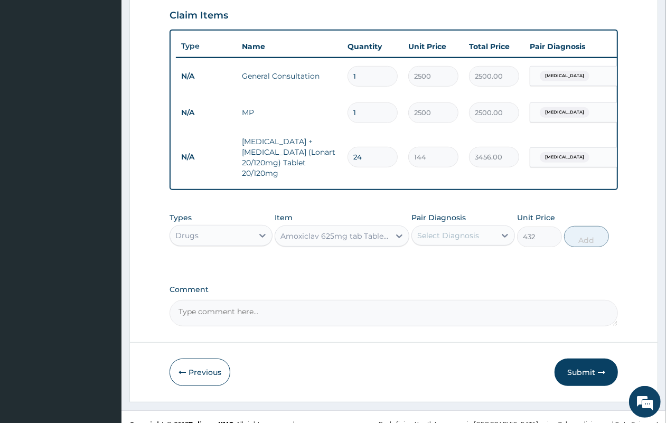
click at [465, 244] on div "Select Diagnosis" at bounding box center [453, 235] width 83 height 17
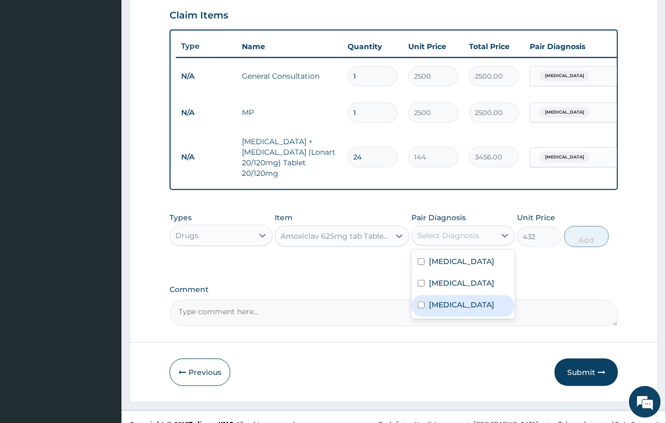
click at [453, 315] on div "Sepsis" at bounding box center [462, 306] width 103 height 22
checkbox input "true"
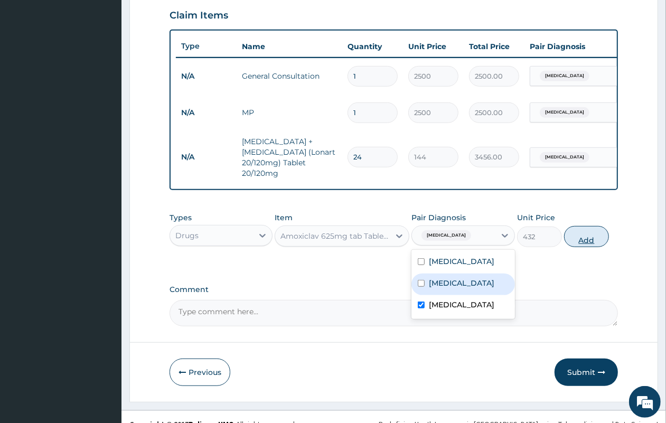
click at [588, 247] on button "Add" at bounding box center [586, 236] width 45 height 21
type input "0"
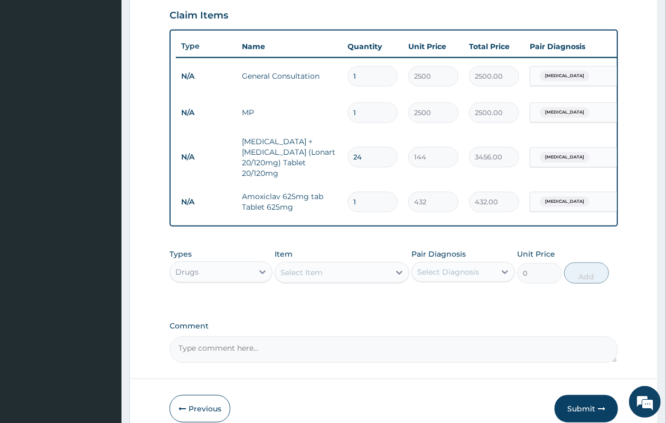
type input "10"
type input "4320.00"
type input "10"
click at [304, 278] on div "Select Item" at bounding box center [301, 272] width 42 height 11
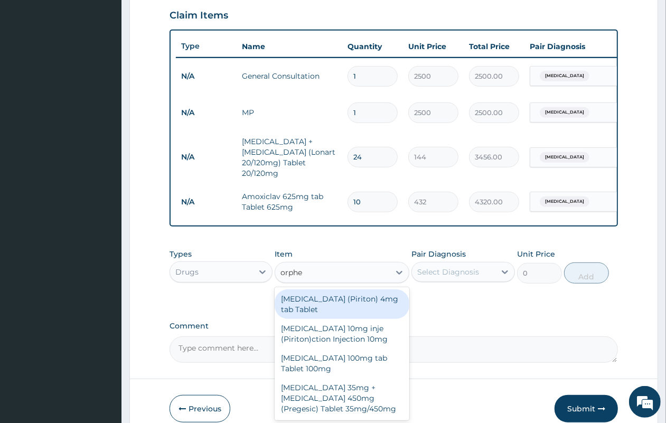
type input "orphen"
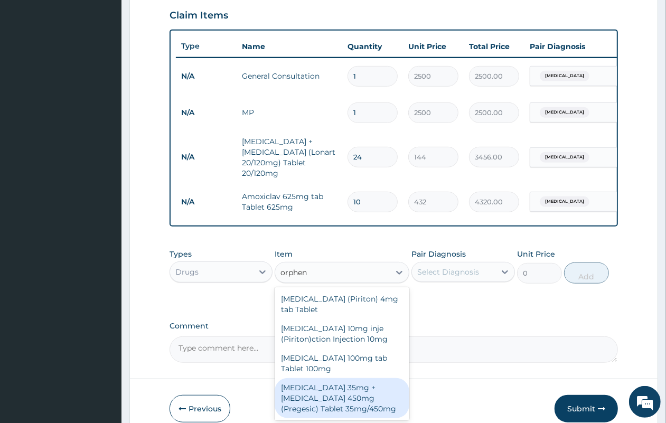
click at [335, 407] on div "Orphenadrine 35mg + Paracetamol 450mg (Pregesic) Tablet 35mg/450mg" at bounding box center [342, 398] width 135 height 40
type input "114"
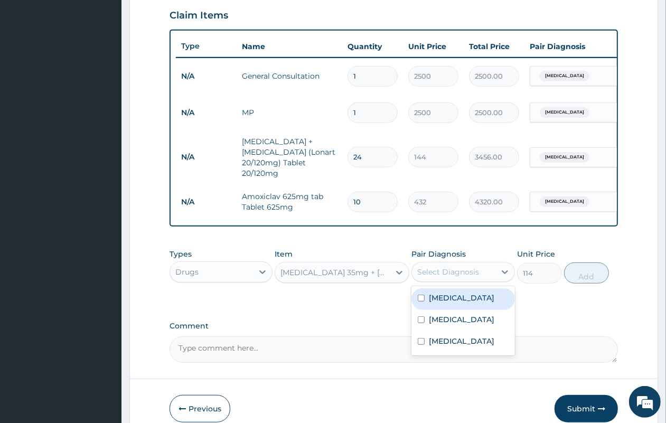
click at [471, 277] on div "Select Diagnosis" at bounding box center [448, 272] width 62 height 11
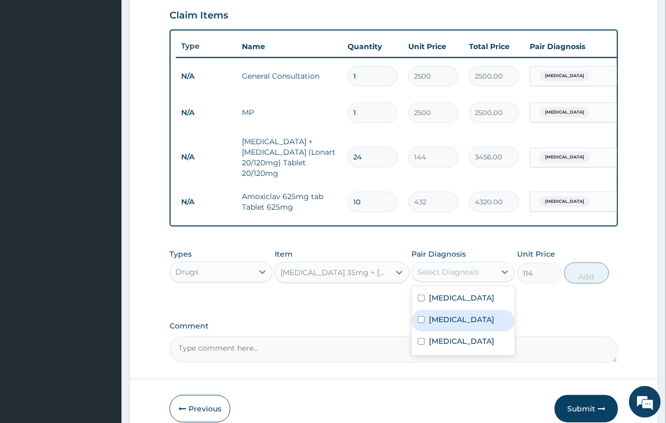
click at [463, 325] on label "Low back pain" at bounding box center [461, 319] width 65 height 11
checkbox input "true"
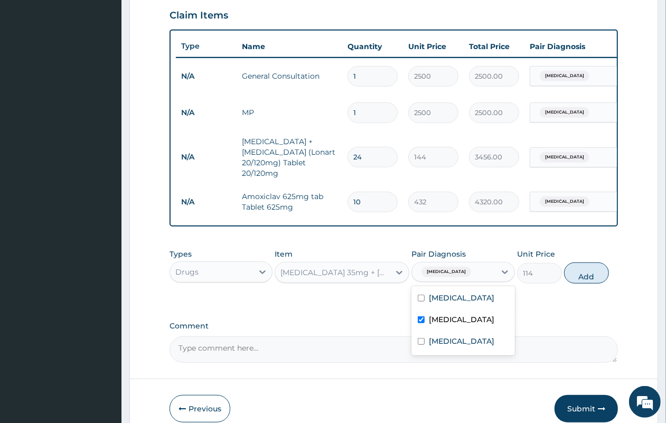
click at [576, 284] on button "Add" at bounding box center [586, 272] width 45 height 21
type input "0"
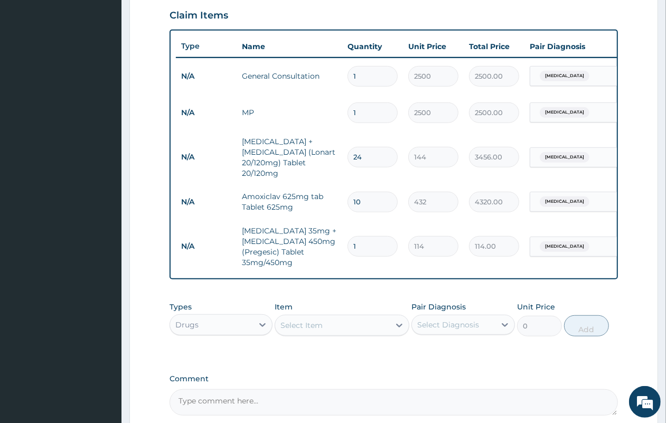
type input "0.00"
type input "2"
type input "228.00"
type input "24"
type input "2736.00"
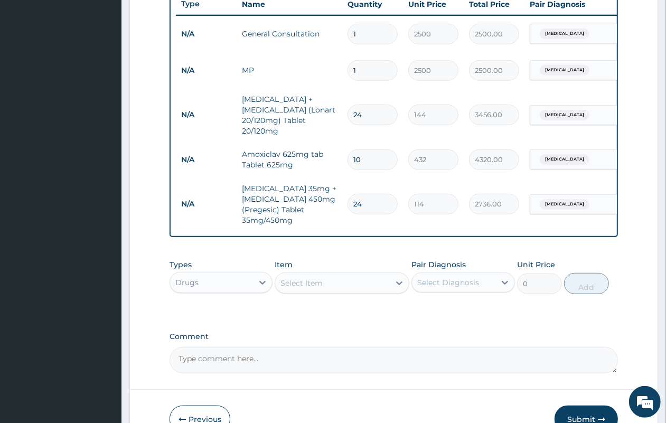
scroll to position [476, 0]
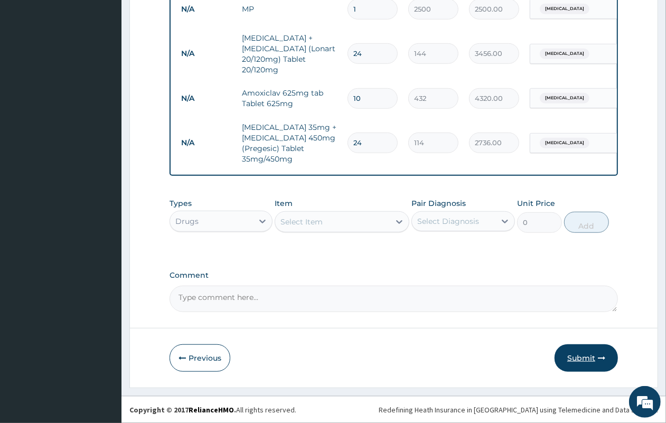
type input "24"
click at [576, 363] on button "Submit" at bounding box center [585, 357] width 63 height 27
